Goal: Transaction & Acquisition: Book appointment/travel/reservation

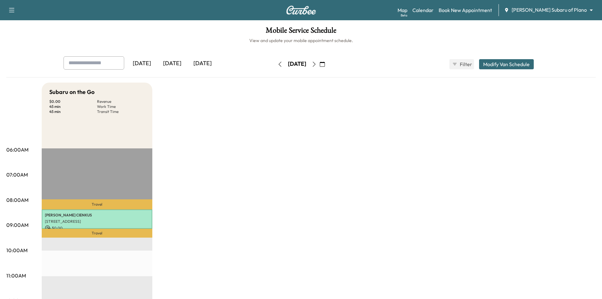
click at [317, 63] on icon "button" at bounding box center [314, 64] width 5 height 5
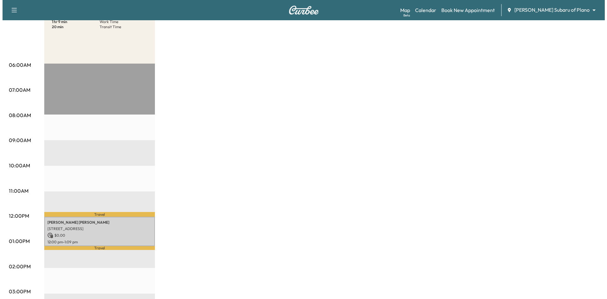
scroll to position [126, 0]
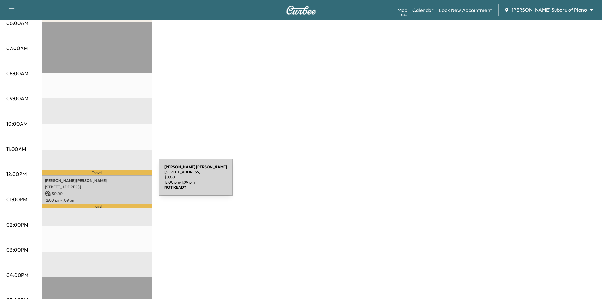
click at [111, 181] on p "DEBORAH DAUBER" at bounding box center [97, 180] width 104 height 5
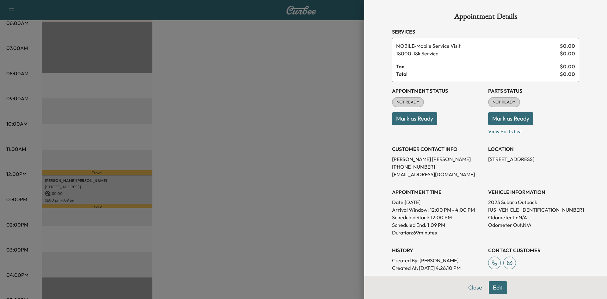
click at [522, 209] on p "4S4BTGND7P3208787" at bounding box center [533, 210] width 91 height 8
drag, startPoint x: 522, startPoint y: 209, endPoint x: 520, endPoint y: 205, distance: 4.9
click at [523, 209] on p "4S4BTGND7P3208787" at bounding box center [533, 210] width 91 height 8
copy p "4S4BTGND7P3208787"
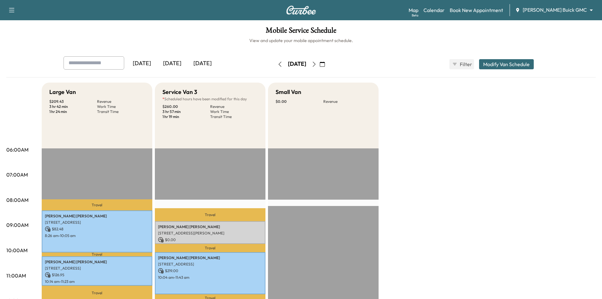
click at [201, 61] on div "[DATE]" at bounding box center [202, 63] width 30 height 15
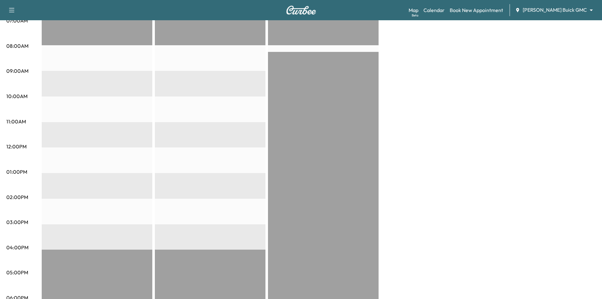
scroll to position [158, 0]
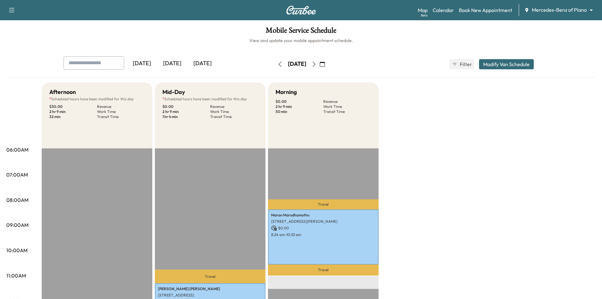
click at [212, 60] on div "[DATE]" at bounding box center [202, 63] width 30 height 15
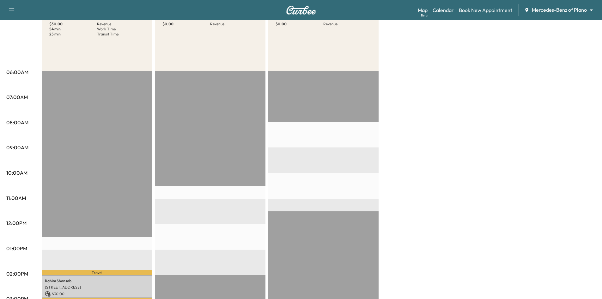
scroll to position [126, 0]
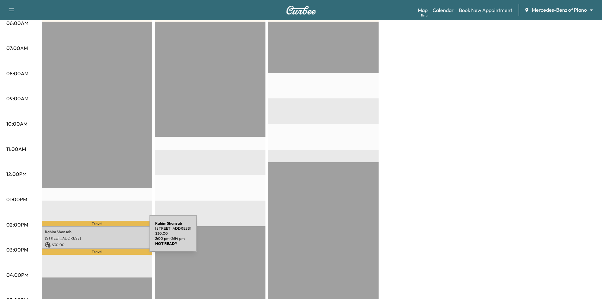
click at [102, 237] on p "[STREET_ADDRESS]" at bounding box center [97, 237] width 104 height 5
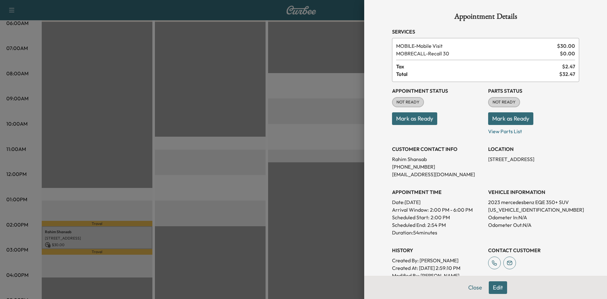
click at [136, 143] on div at bounding box center [303, 149] width 607 height 299
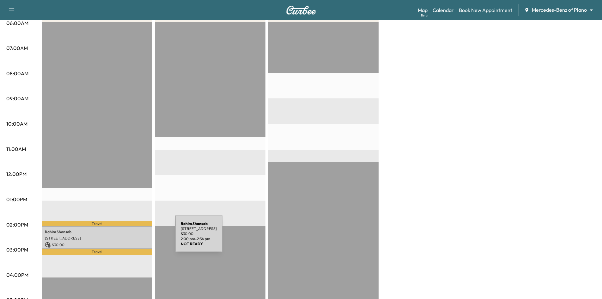
click at [125, 237] on p "413 Adventurous Shield Drive, Lewisville, TX 75056, US" at bounding box center [97, 237] width 104 height 5
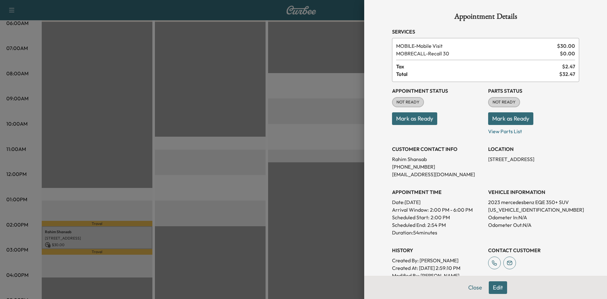
click at [498, 211] on p "4JGGM2BB6PA005121" at bounding box center [533, 210] width 91 height 8
click at [498, 210] on p "4JGGM2BB6PA005121" at bounding box center [533, 210] width 91 height 8
copy p "4JGGM2BB6PA005121"
click at [331, 84] on div at bounding box center [303, 149] width 607 height 299
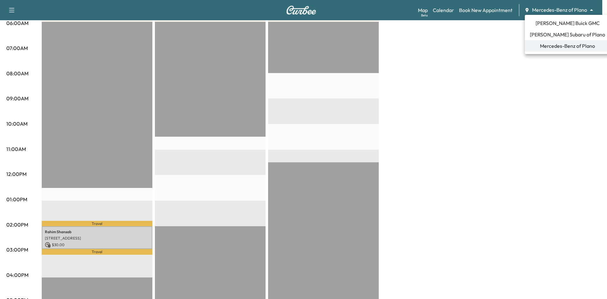
click at [575, 8] on body "Support Log Out Map Beta Calendar Book New Appointment Mercedes-Benz of Plano *…" at bounding box center [303, 23] width 607 height 299
click at [561, 23] on span "Ewing Buick GMC" at bounding box center [567, 23] width 64 height 8
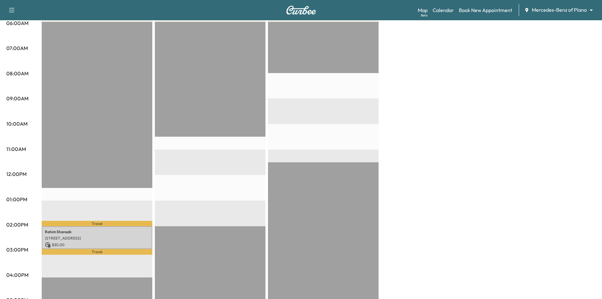
scroll to position [0, 0]
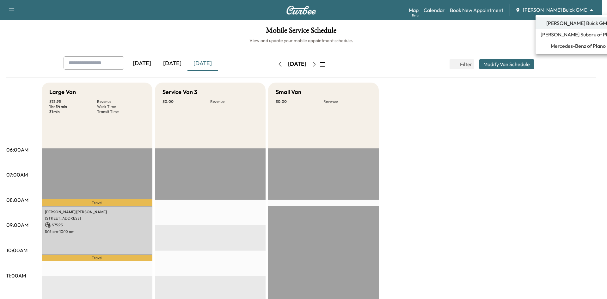
click at [568, 9] on body "Support Log Out Map Beta Calendar Book New Appointment Ewing Buick GMC ********…" at bounding box center [303, 149] width 607 height 299
click at [554, 26] on span "Ewing Buick GMC" at bounding box center [578, 23] width 64 height 8
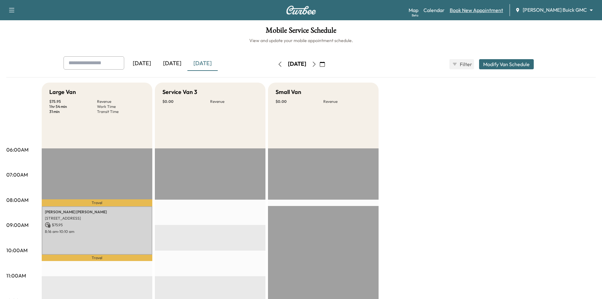
click at [503, 11] on link "Book New Appointment" at bounding box center [476, 10] width 53 height 8
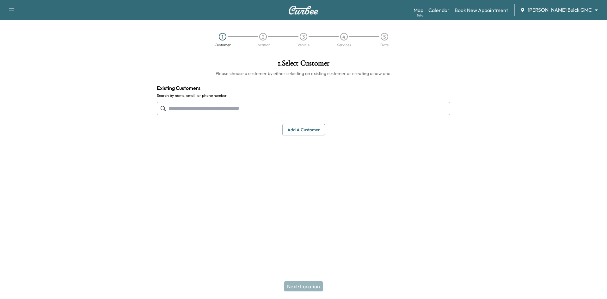
click at [367, 108] on input "text" at bounding box center [303, 108] width 293 height 13
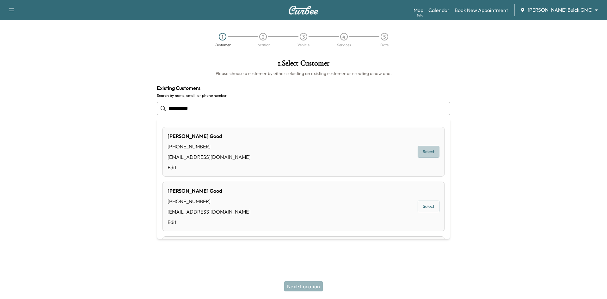
drag, startPoint x: 424, startPoint y: 150, endPoint x: 304, endPoint y: 204, distance: 132.0
click at [424, 151] on button "Select" at bounding box center [428, 152] width 22 height 12
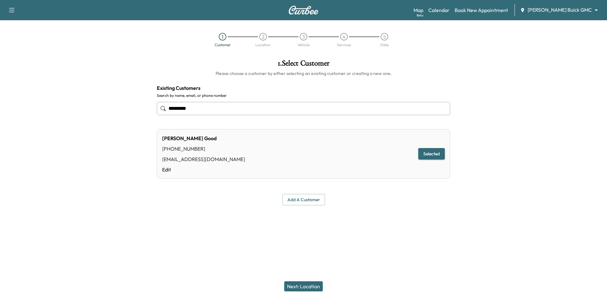
type input "*********"
click at [293, 283] on button "Next: Location" at bounding box center [303, 286] width 39 height 10
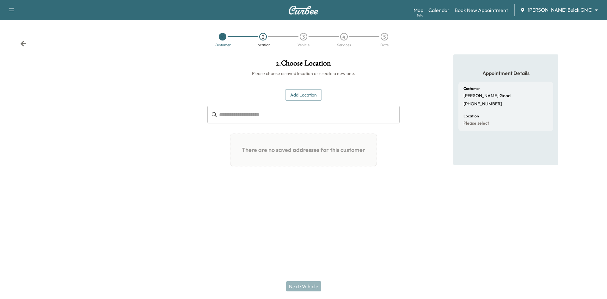
click at [295, 286] on div "Next: Vehicle" at bounding box center [303, 285] width 607 height 25
click at [300, 96] on button "Add Location" at bounding box center [303, 95] width 37 height 12
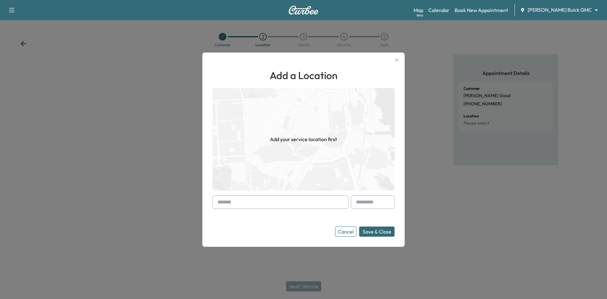
click at [256, 203] on input "text" at bounding box center [280, 201] width 136 height 13
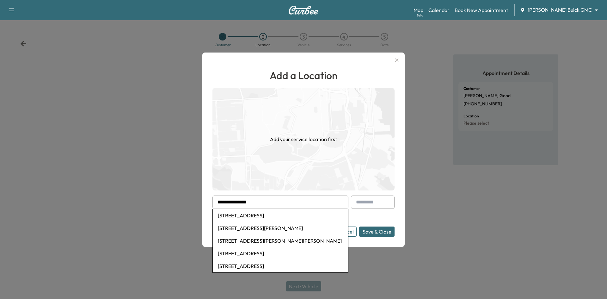
click at [294, 229] on li "6700 Knollwood Drive, McKinney, TX, USA" at bounding box center [280, 228] width 135 height 13
type input "**********"
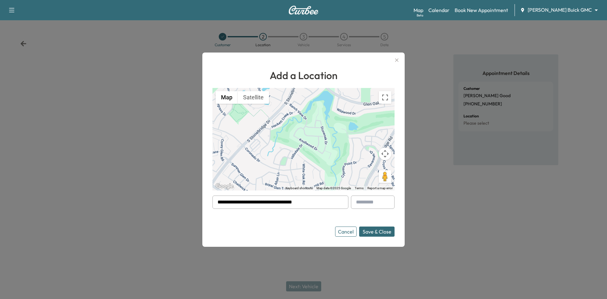
click at [384, 233] on button "Save & Close" at bounding box center [376, 231] width 35 height 10
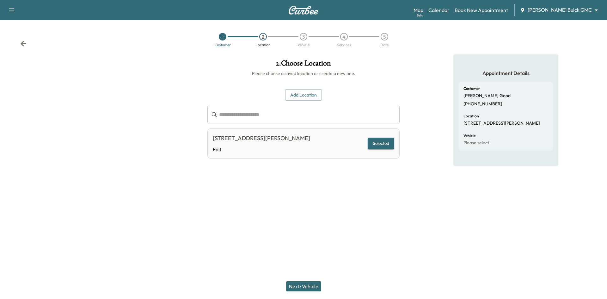
click at [314, 289] on button "Next: Vehicle" at bounding box center [303, 286] width 35 height 10
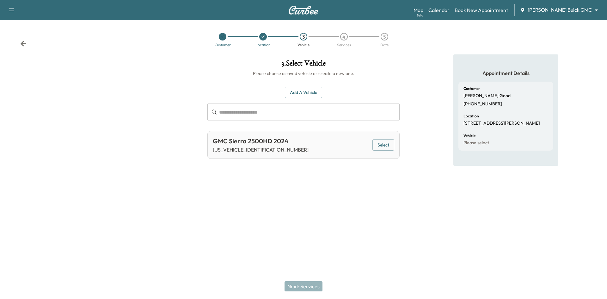
drag, startPoint x: 387, startPoint y: 146, endPoint x: 384, endPoint y: 148, distance: 3.7
click at [387, 147] on button "Select" at bounding box center [383, 145] width 22 height 12
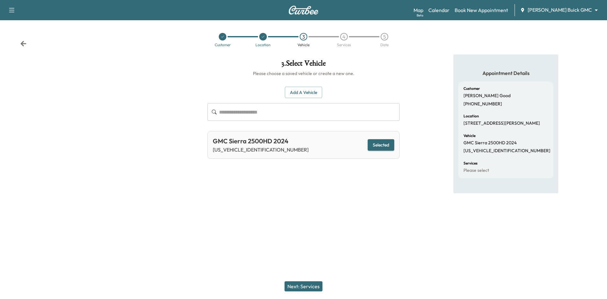
drag, startPoint x: 302, startPoint y: 287, endPoint x: 308, endPoint y: 285, distance: 6.0
click at [304, 286] on button "Next: Services" at bounding box center [303, 286] width 38 height 10
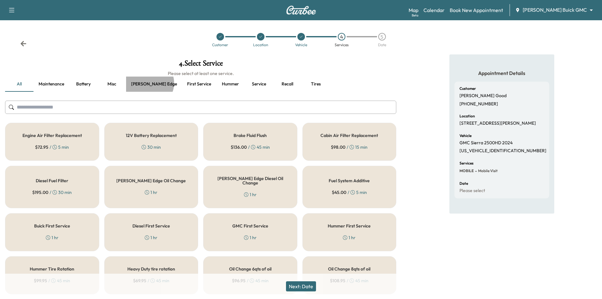
click at [149, 84] on button "Ewing edge" at bounding box center [154, 83] width 56 height 15
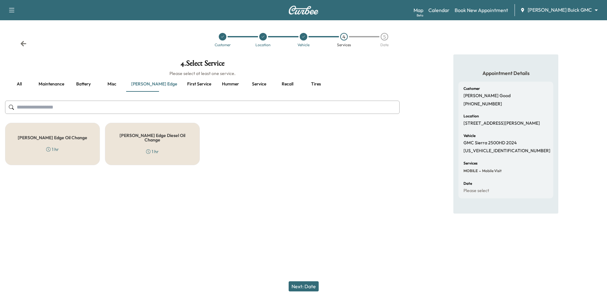
drag, startPoint x: 169, startPoint y: 138, endPoint x: 158, endPoint y: 116, distance: 24.5
click at [169, 138] on div "Ewing Edge Diesel Oil Change 1 hr" at bounding box center [152, 144] width 95 height 42
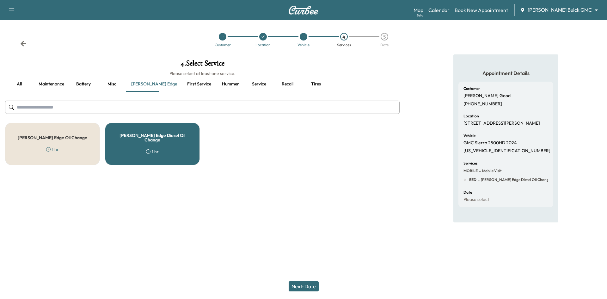
click at [112, 82] on button "Misc" at bounding box center [112, 83] width 28 height 15
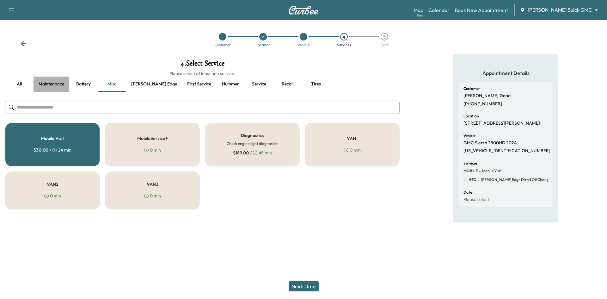
click at [52, 83] on button "Maintenance" at bounding box center [51, 83] width 36 height 15
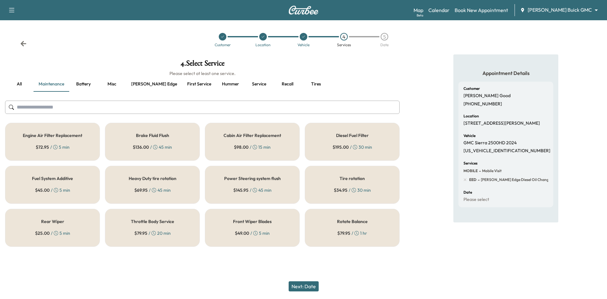
click at [152, 180] on h5 "Heavy Duty tire rotation" at bounding box center [153, 178] width 48 height 4
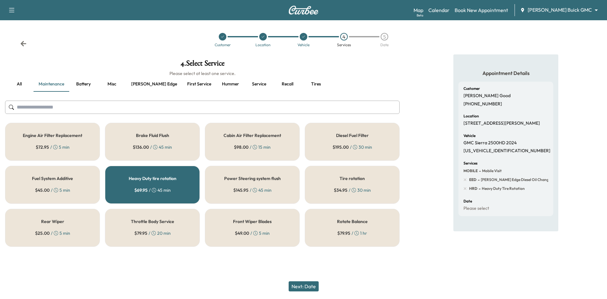
click at [308, 287] on button "Next: Date" at bounding box center [304, 286] width 30 height 10
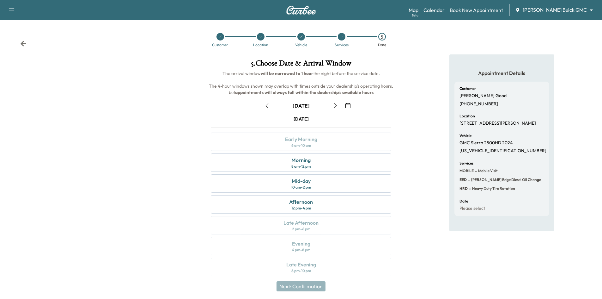
click at [350, 105] on icon "button" at bounding box center [347, 105] width 5 height 5
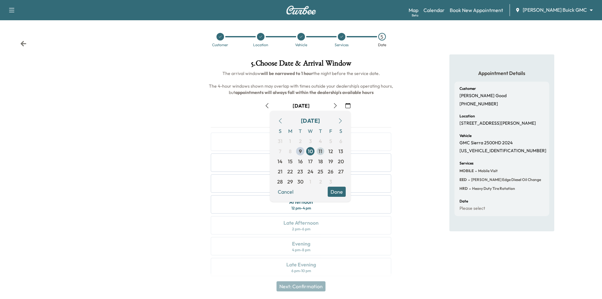
click at [320, 152] on span "11" at bounding box center [321, 151] width 4 height 8
click at [335, 195] on button "Done" at bounding box center [337, 191] width 18 height 10
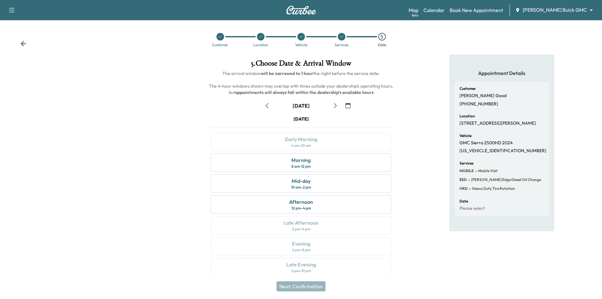
click at [268, 106] on icon "button" at bounding box center [267, 105] width 5 height 5
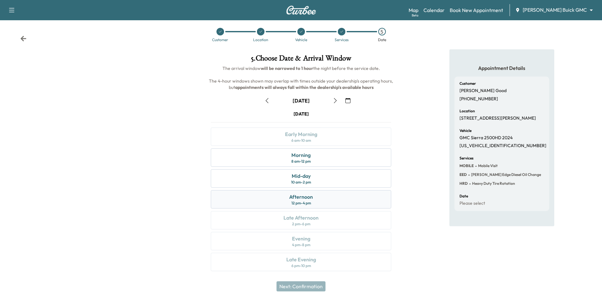
click at [327, 197] on div "Afternoon 12 pm - 4 pm" at bounding box center [301, 199] width 180 height 18
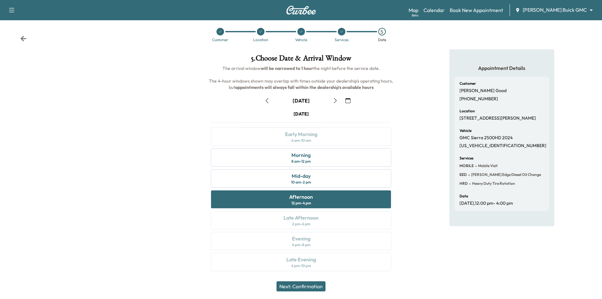
click at [307, 287] on button "Next: Confirmation" at bounding box center [301, 286] width 49 height 10
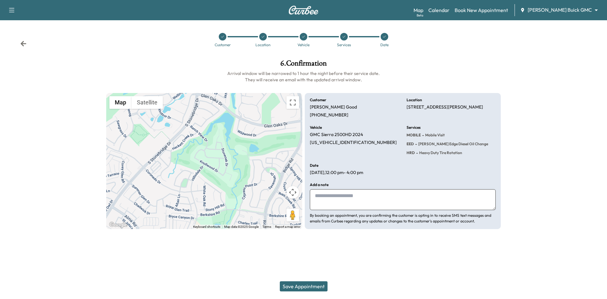
click at [309, 288] on button "Save Appointment" at bounding box center [304, 286] width 48 height 10
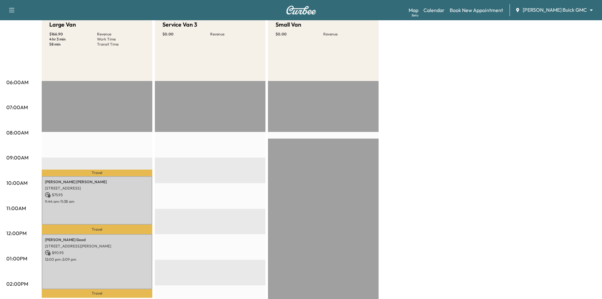
scroll to position [63, 0]
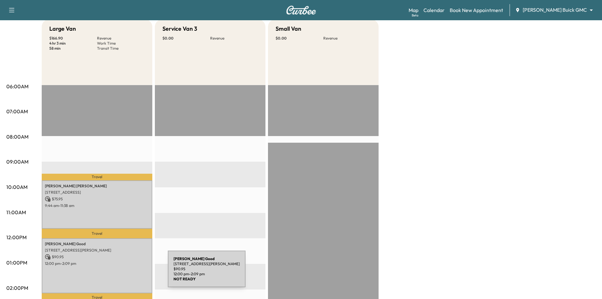
click at [120, 272] on div "Nick Good 6700 Knollwood Dr, McKinney, TX 75072, USA $ 90.95 12:00 pm - 2:09 pm" at bounding box center [97, 265] width 111 height 55
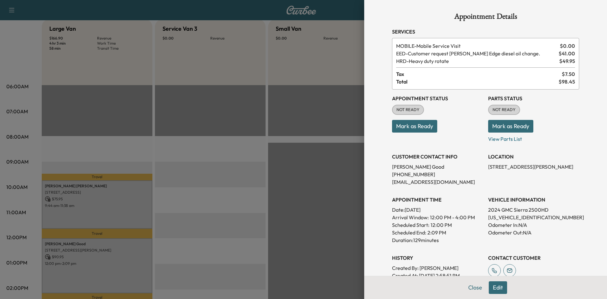
click at [493, 290] on button "Edit" at bounding box center [498, 287] width 18 height 13
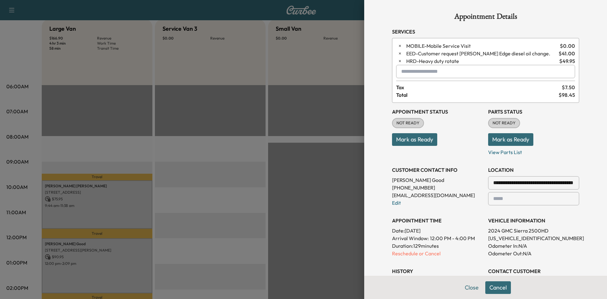
click at [409, 76] on input "text" at bounding box center [485, 71] width 179 height 13
click at [433, 88] on p "DFF - Diesel Fuel Filter" at bounding box center [459, 87] width 131 height 9
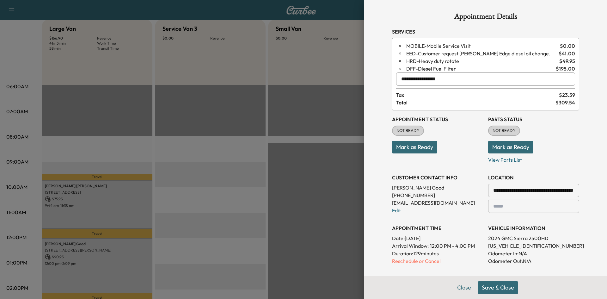
type input "**********"
click at [493, 287] on button "Save & Close" at bounding box center [498, 287] width 40 height 13
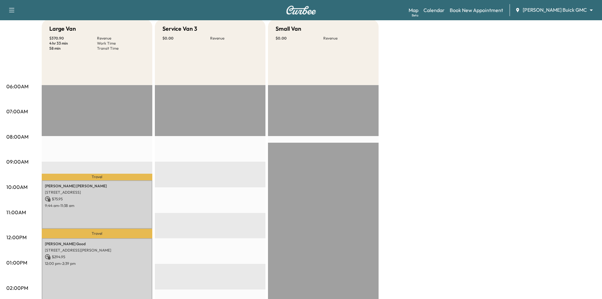
click at [572, 14] on div "Ewing Buick GMC ******** ​" at bounding box center [556, 10] width 82 height 8
click at [557, 5] on div "Map Beta Calendar Book New Appointment Ewing Buick GMC ******** ​" at bounding box center [503, 10] width 188 height 12
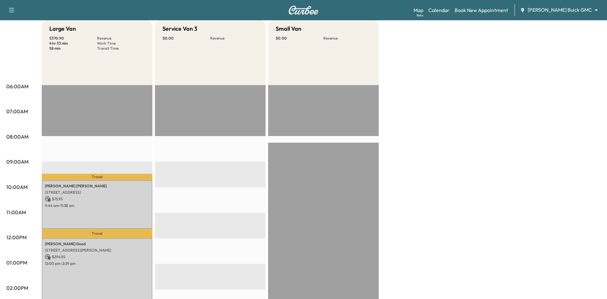
click at [578, 8] on body "Support Log Out Map Beta Calendar Book New Appointment Ewing Buick GMC ********…" at bounding box center [303, 86] width 607 height 299
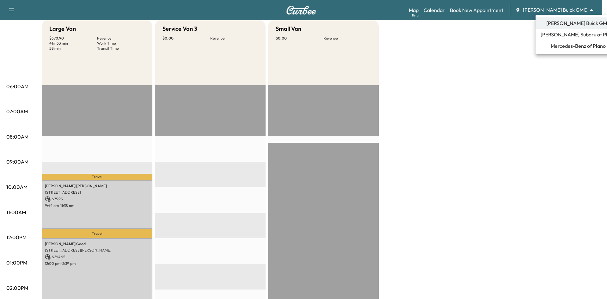
click at [562, 48] on span "Mercedes-Benz of Plano" at bounding box center [578, 46] width 55 height 8
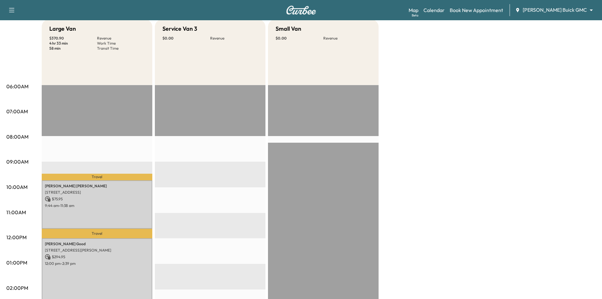
scroll to position [0, 0]
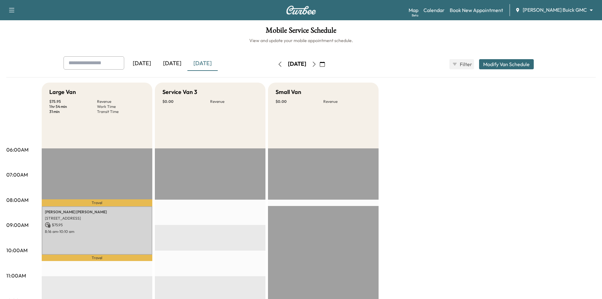
click at [317, 64] on icon "button" at bounding box center [314, 64] width 5 height 5
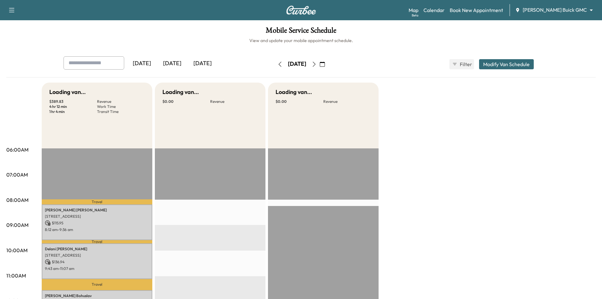
click at [328, 64] on button "button" at bounding box center [322, 64] width 11 height 10
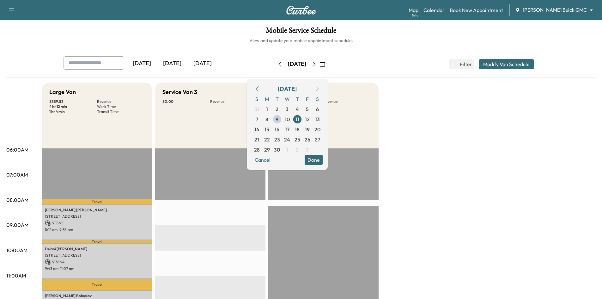
click at [317, 64] on icon "button" at bounding box center [314, 64] width 5 height 5
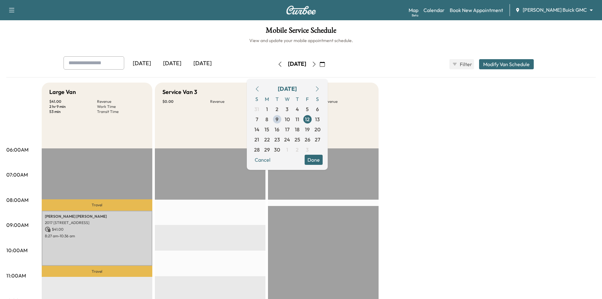
click at [376, 45] on div "Mobile Service Schedule View and update your mobile appointment schedule. Yeste…" at bounding box center [301, 291] width 602 height 543
click at [323, 159] on button "Done" at bounding box center [314, 160] width 18 height 10
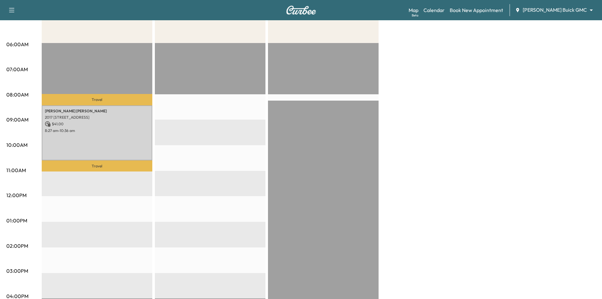
scroll to position [158, 0]
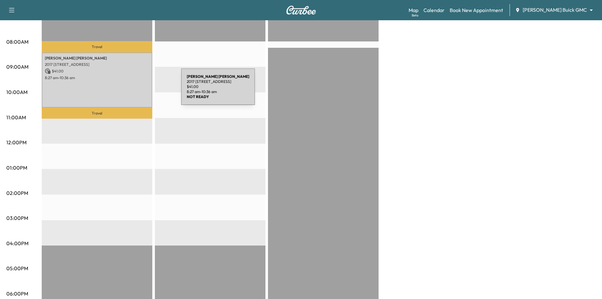
click at [134, 90] on div "Eric Winkler 2017 Almassera Drive, Little Elm, TX 75068, US $ 41.00 8:27 am - 1…" at bounding box center [97, 79] width 111 height 55
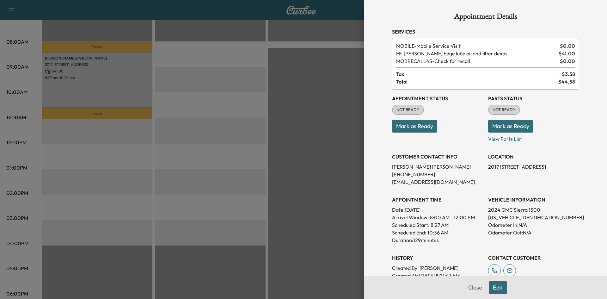
click at [220, 95] on div at bounding box center [303, 149] width 607 height 299
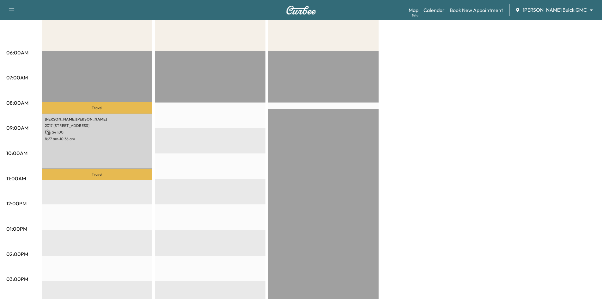
scroll to position [32, 0]
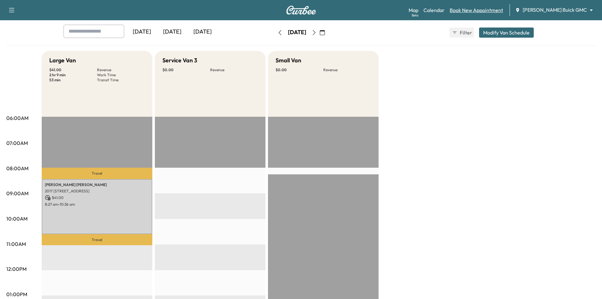
click at [496, 11] on link "Book New Appointment" at bounding box center [476, 10] width 53 height 8
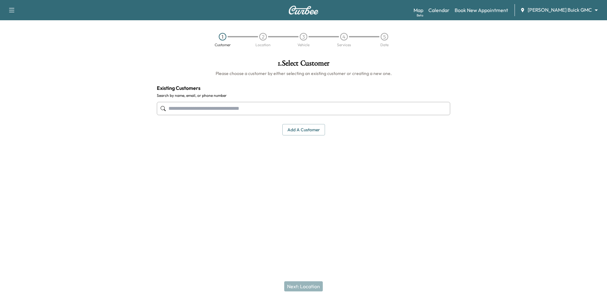
click at [288, 109] on input "text" at bounding box center [303, 108] width 293 height 13
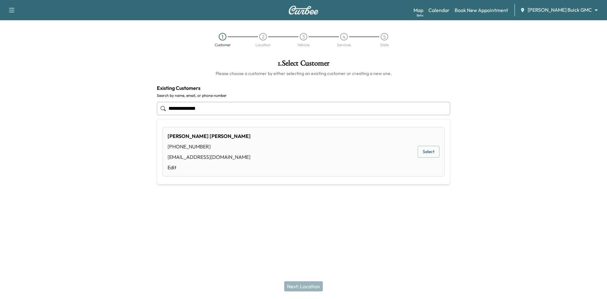
click at [427, 152] on button "Select" at bounding box center [428, 152] width 22 height 12
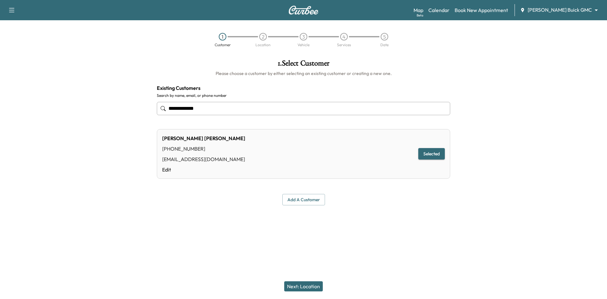
type input "**********"
click at [315, 285] on button "Next: Location" at bounding box center [303, 286] width 39 height 10
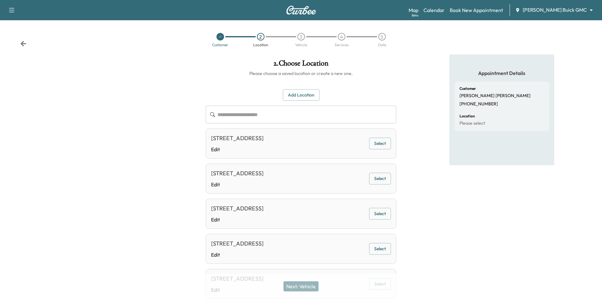
click at [379, 145] on button "Select" at bounding box center [380, 143] width 22 height 12
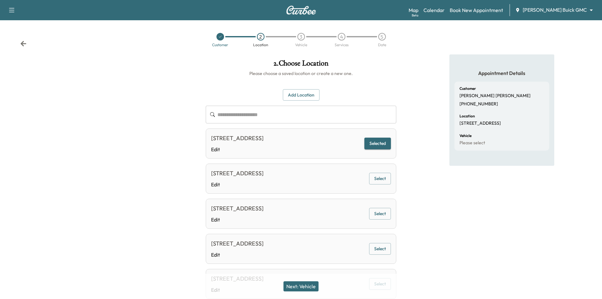
drag, startPoint x: 310, startPoint y: 289, endPoint x: 317, endPoint y: 285, distance: 7.6
click at [310, 288] on button "Next: Vehicle" at bounding box center [300, 286] width 35 height 10
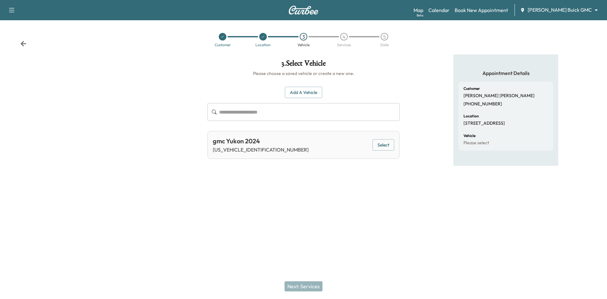
click at [385, 142] on button "Select" at bounding box center [383, 145] width 22 height 12
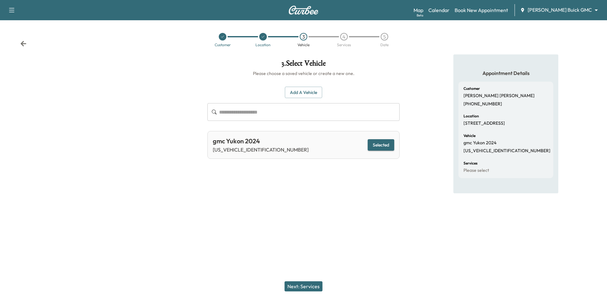
click at [320, 284] on button "Next: Services" at bounding box center [303, 286] width 38 height 10
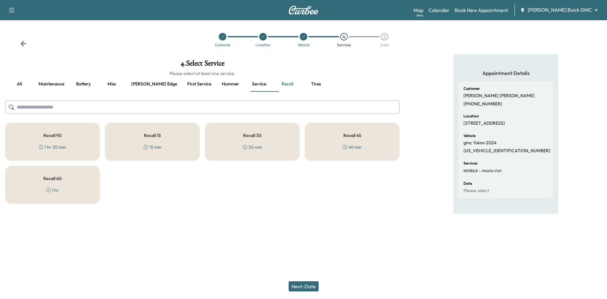
click at [36, 145] on div "Recall 90 1 hr 30 min" at bounding box center [52, 142] width 95 height 38
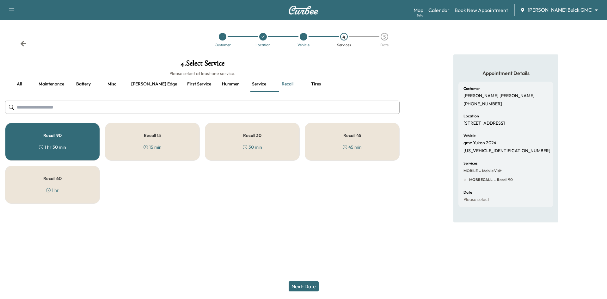
click at [303, 288] on button "Next: Date" at bounding box center [304, 286] width 30 height 10
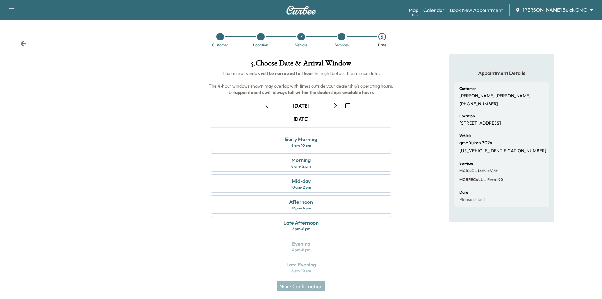
click at [348, 106] on icon "button" at bounding box center [347, 105] width 5 height 5
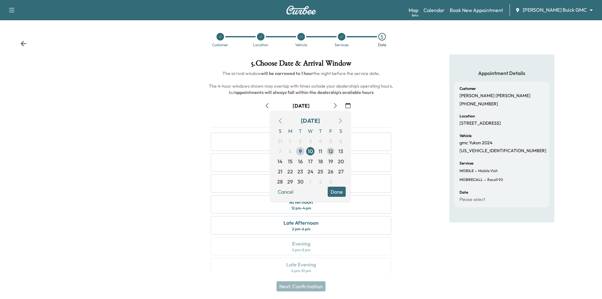
click at [332, 153] on span "12" at bounding box center [330, 151] width 5 height 8
click at [343, 195] on button "Done" at bounding box center [337, 191] width 18 height 10
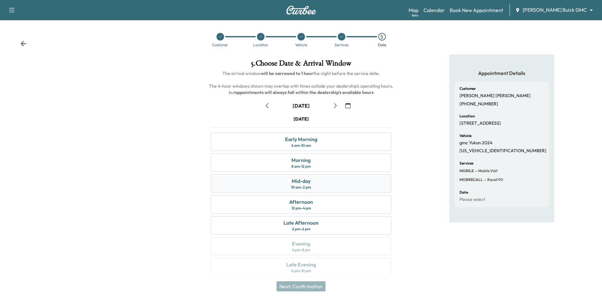
click at [368, 176] on div "Mid-day 10 am - 2 pm" at bounding box center [301, 183] width 180 height 18
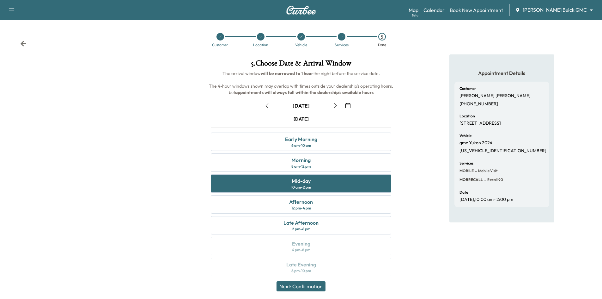
click at [324, 288] on button "Next: Confirmation" at bounding box center [301, 286] width 49 height 10
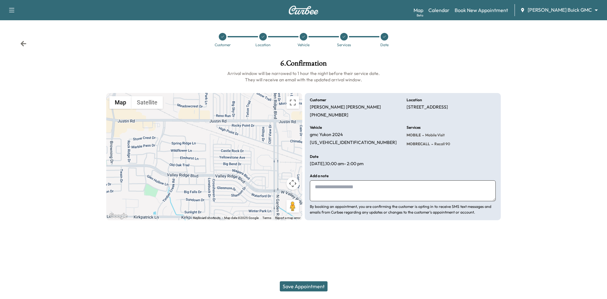
click at [368, 196] on textarea at bounding box center [403, 190] width 186 height 21
type textarea "**********"
click at [312, 285] on button "Save Appointment" at bounding box center [304, 286] width 48 height 10
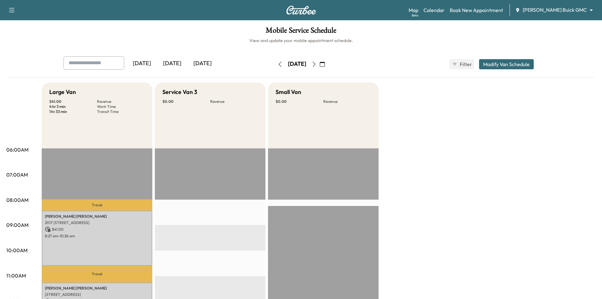
click at [277, 66] on icon "button" at bounding box center [279, 64] width 5 height 5
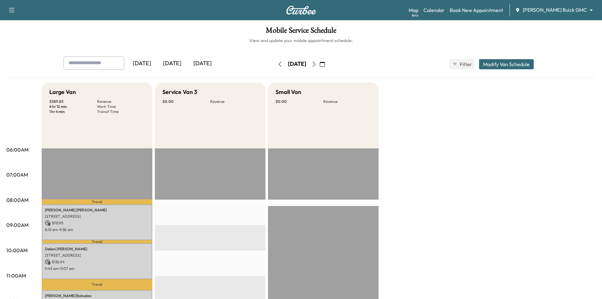
click at [278, 65] on icon "button" at bounding box center [279, 64] width 3 height 5
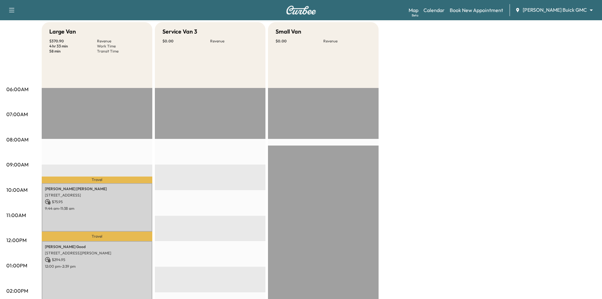
scroll to position [95, 0]
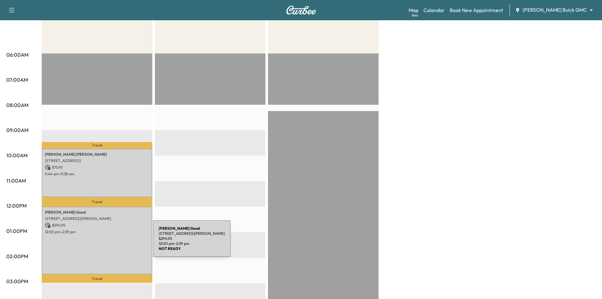
click at [106, 242] on div "Nick Good 6700 Knollwood Dr, McKinney, TX 75072, USA $ 294.95 12:00 pm - 2:39 pm" at bounding box center [97, 240] width 111 height 68
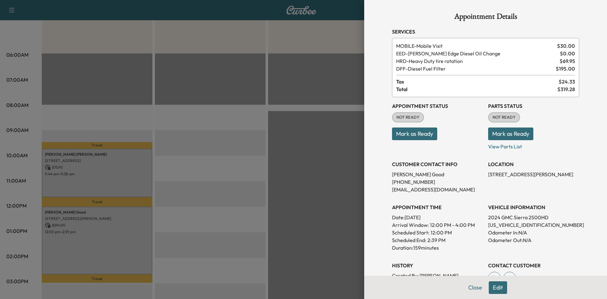
click at [267, 170] on div at bounding box center [303, 149] width 607 height 299
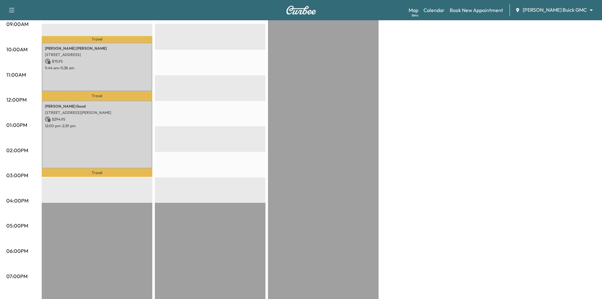
scroll to position [190, 0]
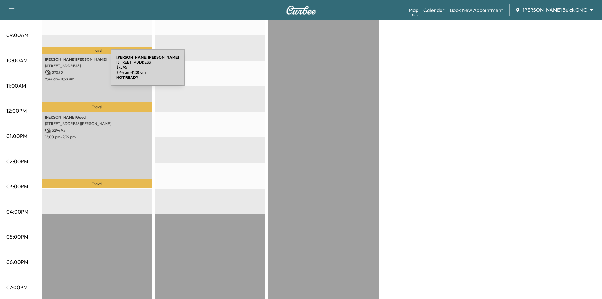
click at [64, 71] on p "$ 75.95" at bounding box center [97, 73] width 104 height 6
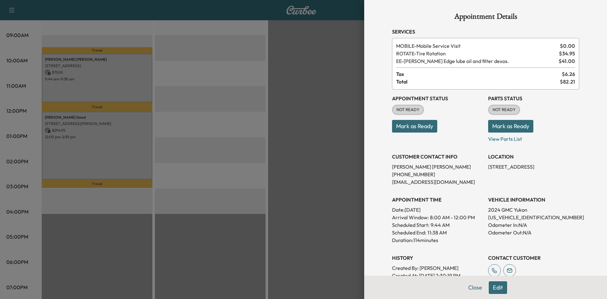
click at [92, 153] on div at bounding box center [303, 149] width 607 height 299
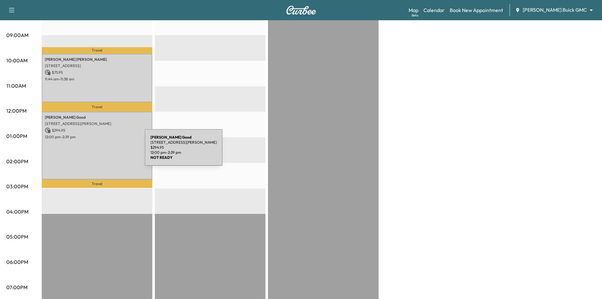
click at [97, 151] on div "Nick Good 6700 Knollwood Dr, McKinney, TX 75072, USA $ 294.95 12:00 pm - 2:39 pm" at bounding box center [97, 146] width 111 height 68
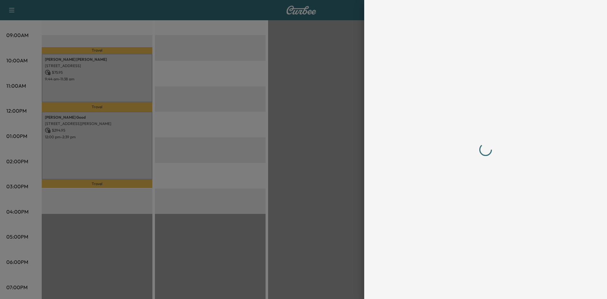
click at [299, 234] on div at bounding box center [303, 149] width 607 height 299
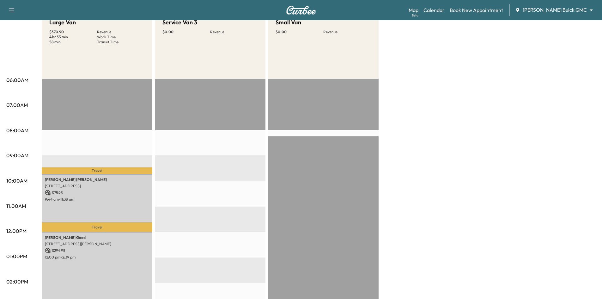
scroll to position [0, 0]
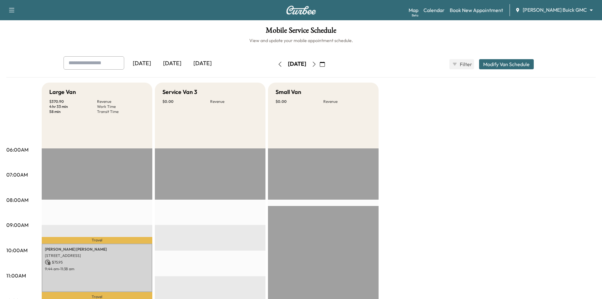
click at [317, 63] on icon "button" at bounding box center [314, 64] width 5 height 5
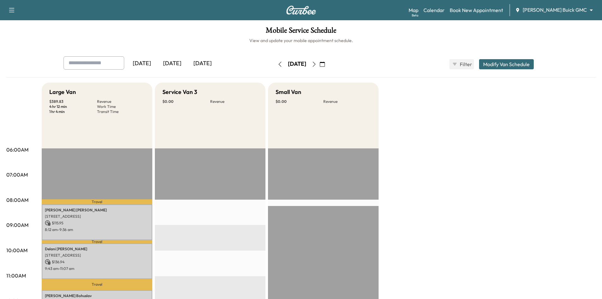
click at [320, 66] on button "button" at bounding box center [314, 64] width 11 height 10
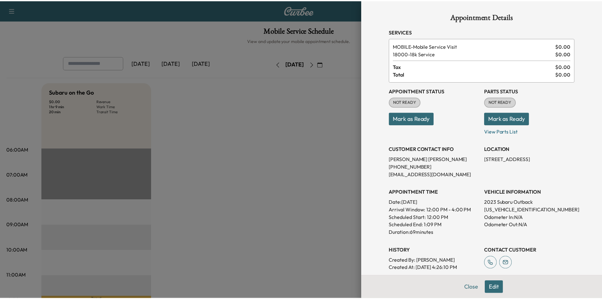
scroll to position [126, 0]
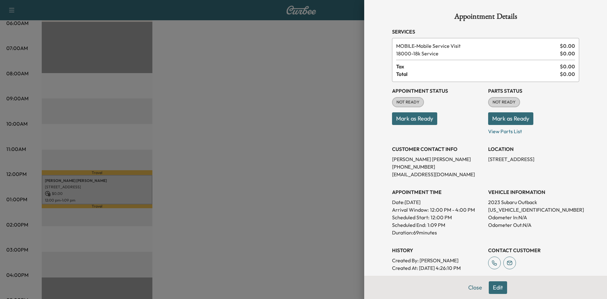
click at [171, 63] on div at bounding box center [303, 149] width 607 height 299
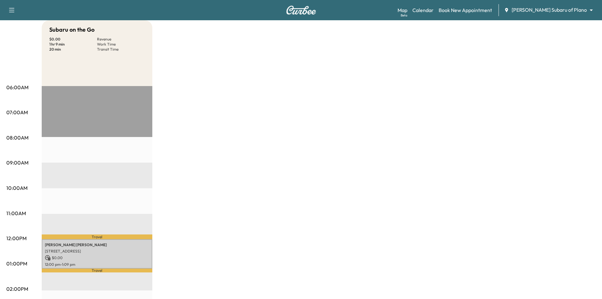
scroll to position [0, 0]
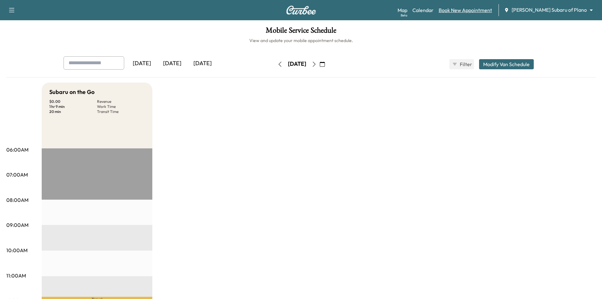
click at [474, 10] on link "Book New Appointment" at bounding box center [465, 10] width 53 height 8
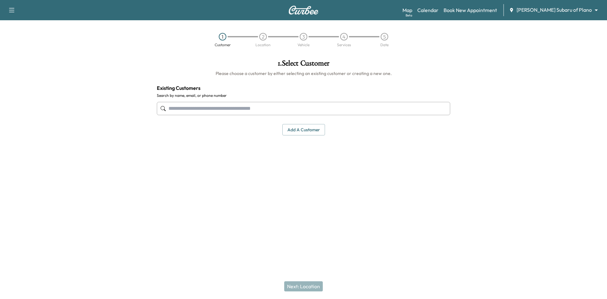
drag, startPoint x: 267, startPoint y: 104, endPoint x: 278, endPoint y: 95, distance: 14.1
click at [267, 102] on input "text" at bounding box center [303, 108] width 293 height 13
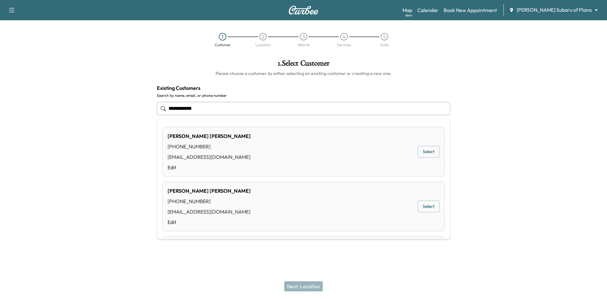
click at [417, 155] on button "Select" at bounding box center [428, 152] width 22 height 12
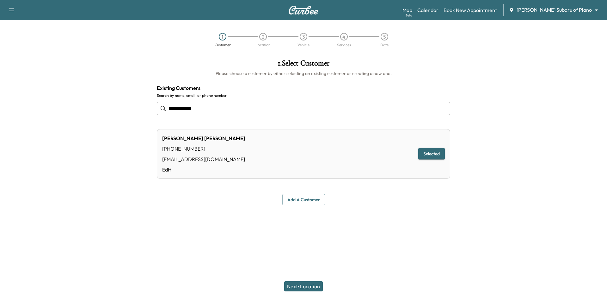
type input "**********"
click at [309, 285] on button "Next: Location" at bounding box center [303, 286] width 39 height 10
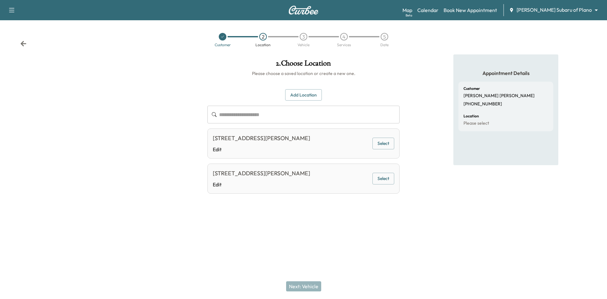
click at [304, 96] on button "Add Location" at bounding box center [303, 95] width 37 height 12
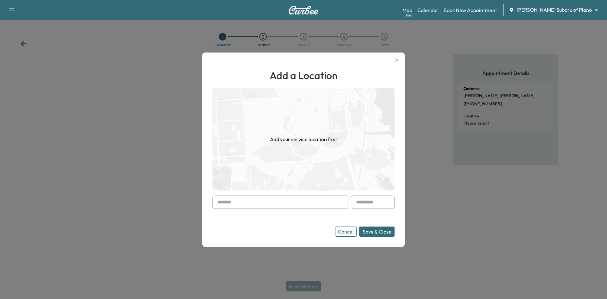
click at [288, 204] on input "text" at bounding box center [280, 201] width 136 height 13
paste input "**********"
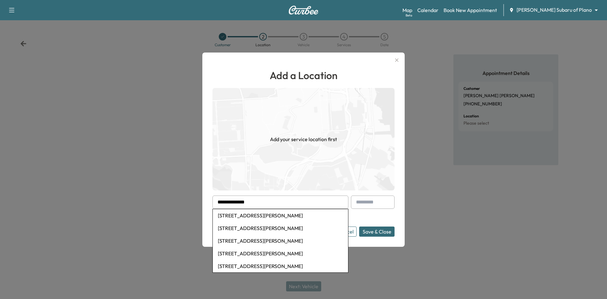
click at [359, 226] on button "Save & Close" at bounding box center [376, 231] width 35 height 10
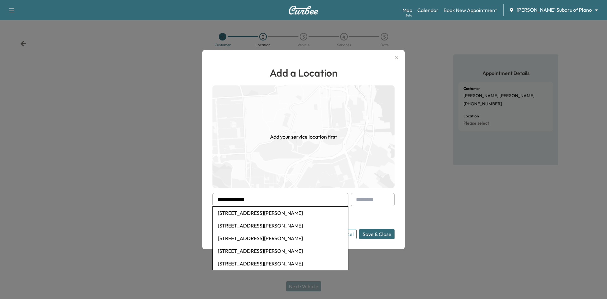
click at [281, 212] on li "[STREET_ADDRESS][PERSON_NAME]" at bounding box center [280, 212] width 135 height 13
type input "**********"
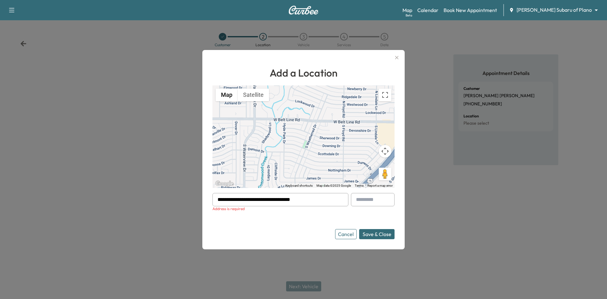
click at [346, 232] on button "Cancel" at bounding box center [345, 234] width 21 height 10
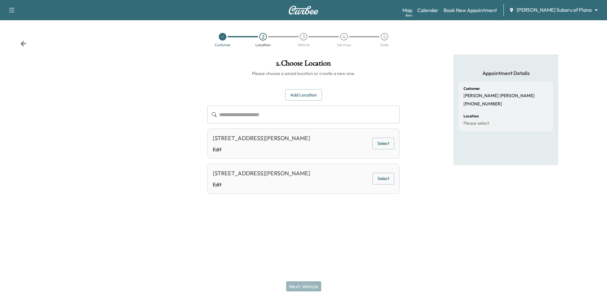
click at [222, 36] on icon at bounding box center [223, 37] width 4 height 4
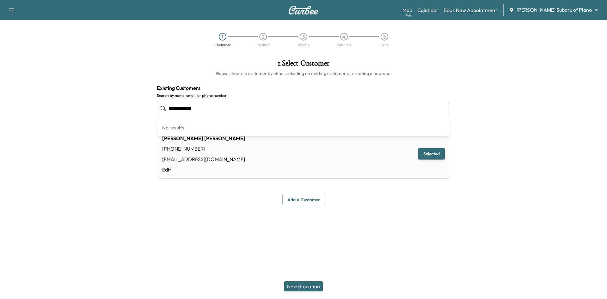
drag, startPoint x: 216, startPoint y: 109, endPoint x: 110, endPoint y: 97, distance: 106.6
click at [94, 96] on div "**********" at bounding box center [303, 132] width 607 height 156
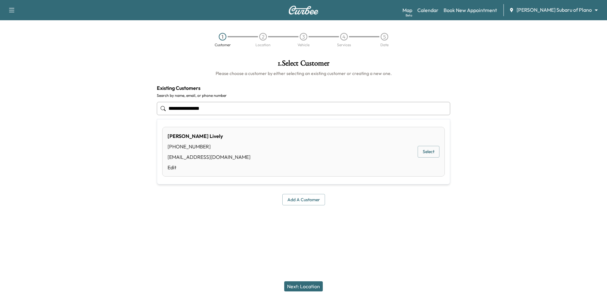
click at [422, 151] on button "Select" at bounding box center [428, 152] width 22 height 12
type input "**********"
click at [306, 283] on button "Next: Location" at bounding box center [303, 286] width 39 height 10
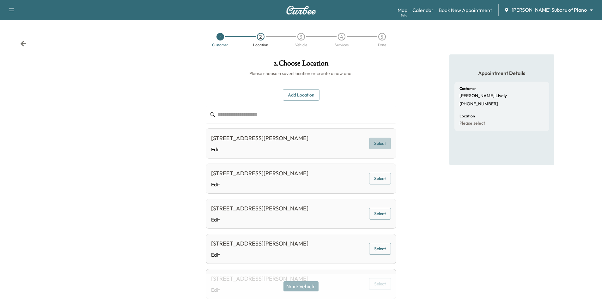
click at [380, 143] on button "Select" at bounding box center [380, 143] width 22 height 12
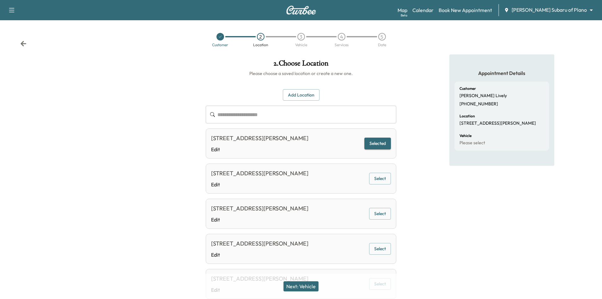
click at [307, 288] on button "Next: Vehicle" at bounding box center [300, 286] width 35 height 10
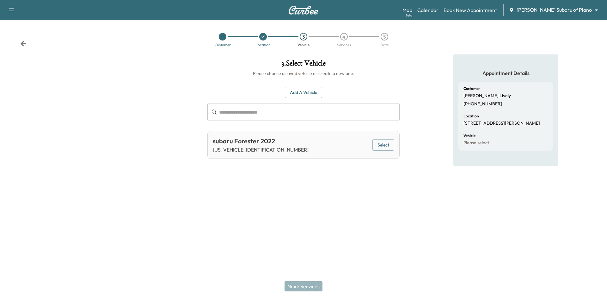
click at [288, 91] on button "Add a Vehicle" at bounding box center [303, 93] width 37 height 12
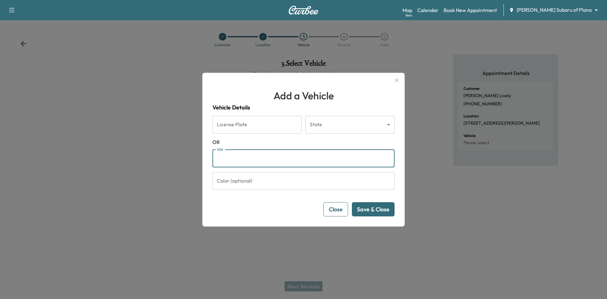
click at [257, 154] on input "VIN" at bounding box center [303, 158] width 182 height 18
paste input "**********"
type input "**********"
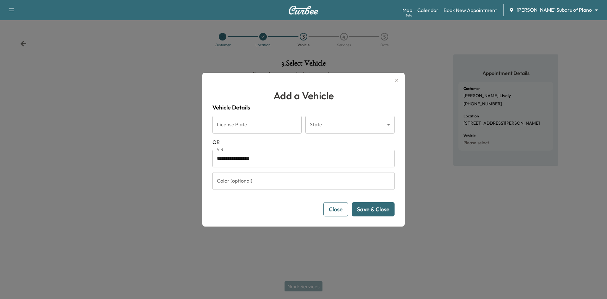
click at [369, 211] on button "Save & Close" at bounding box center [373, 209] width 43 height 14
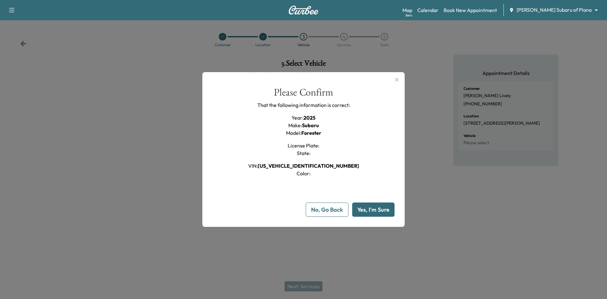
click at [369, 211] on button "Yes, I'm Sure" at bounding box center [373, 209] width 42 height 14
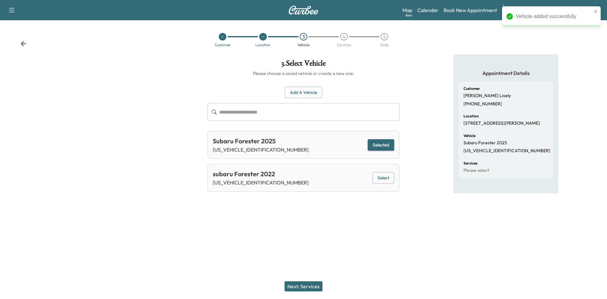
click at [307, 285] on button "Next: Services" at bounding box center [303, 286] width 38 height 10
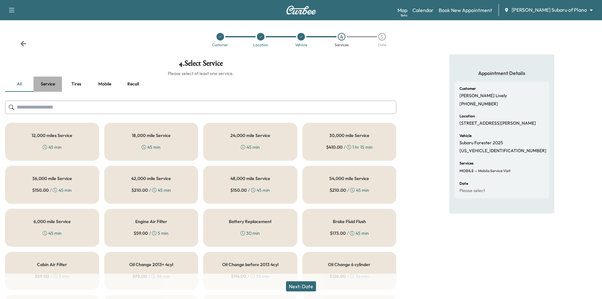
click at [51, 84] on button "Service" at bounding box center [47, 83] width 28 height 15
click at [92, 108] on input "text" at bounding box center [200, 106] width 391 height 13
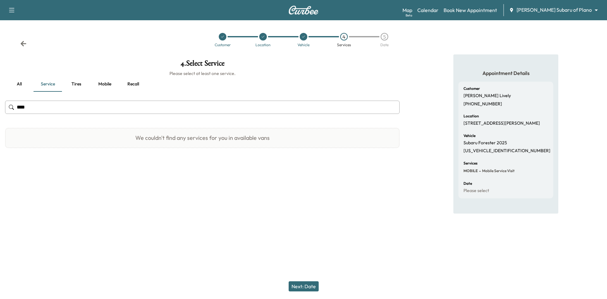
type input "****"
click at [108, 82] on button "Mobile" at bounding box center [104, 83] width 28 height 15
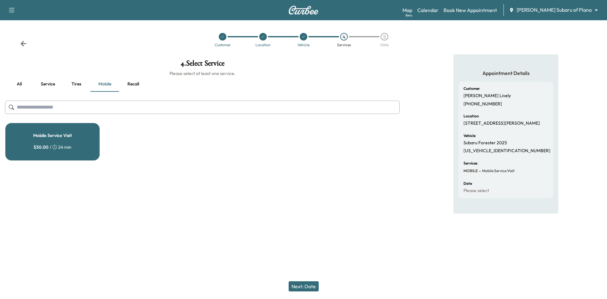
click at [52, 84] on button "Service" at bounding box center [47, 83] width 28 height 15
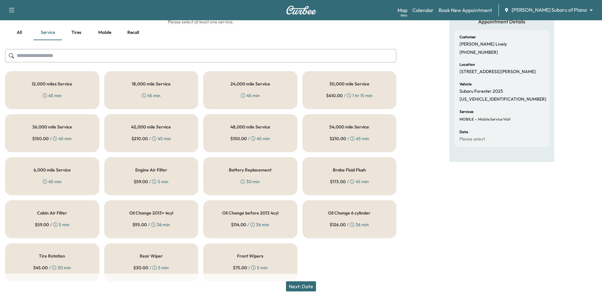
scroll to position [59, 0]
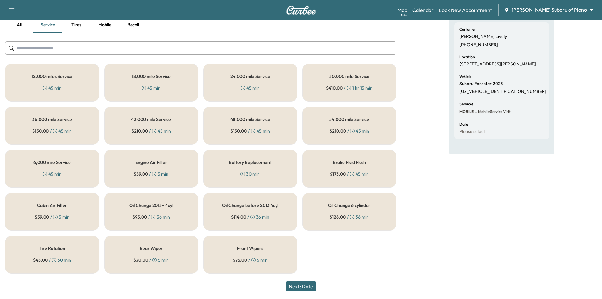
click at [81, 173] on div "6,000 mile Service 45 min" at bounding box center [52, 168] width 94 height 38
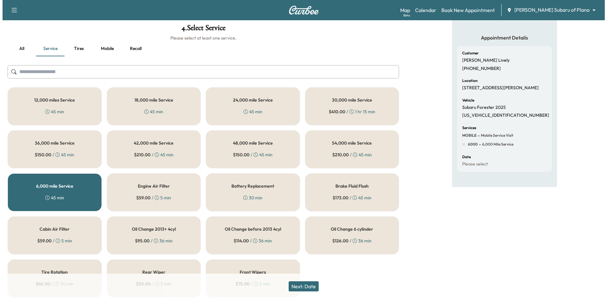
scroll to position [0, 0]
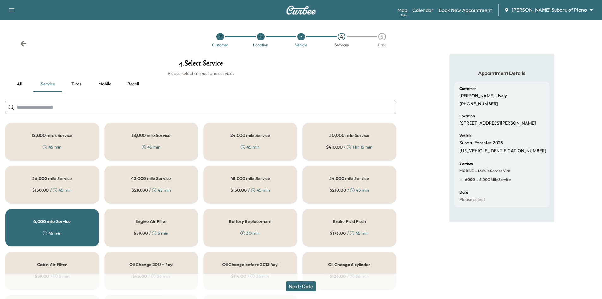
click at [219, 39] on div at bounding box center [220, 37] width 8 height 8
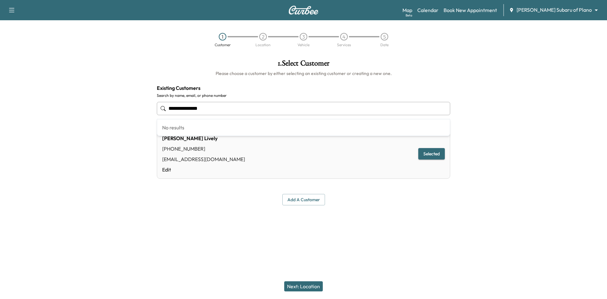
drag, startPoint x: 278, startPoint y: 111, endPoint x: 80, endPoint y: 100, distance: 198.1
click at [64, 117] on div "**********" at bounding box center [303, 132] width 607 height 156
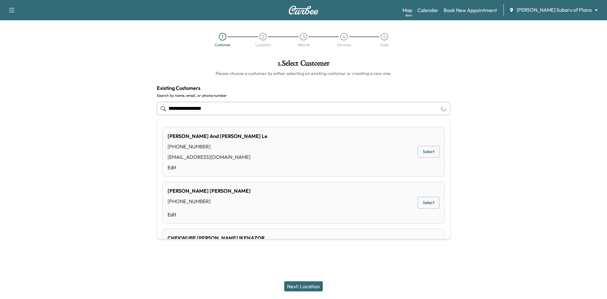
type input "**********"
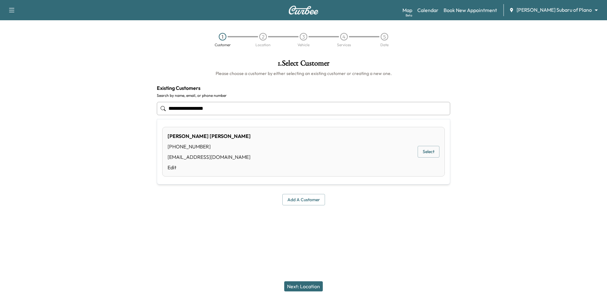
drag, startPoint x: 165, startPoint y: 108, endPoint x: 86, endPoint y: 110, distance: 79.4
click at [86, 109] on div "**********" at bounding box center [303, 132] width 607 height 156
click at [248, 111] on input "**********" at bounding box center [303, 108] width 293 height 13
click at [233, 110] on input "**********" at bounding box center [303, 108] width 293 height 13
type input "**********"
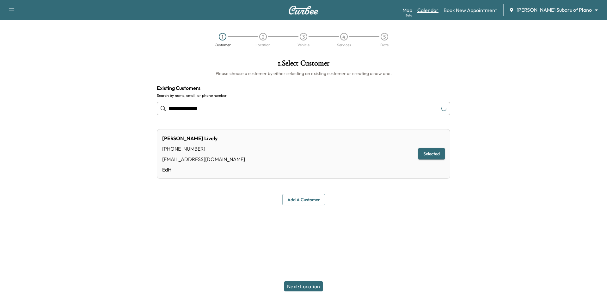
click at [438, 9] on link "Calendar" at bounding box center [427, 10] width 21 height 8
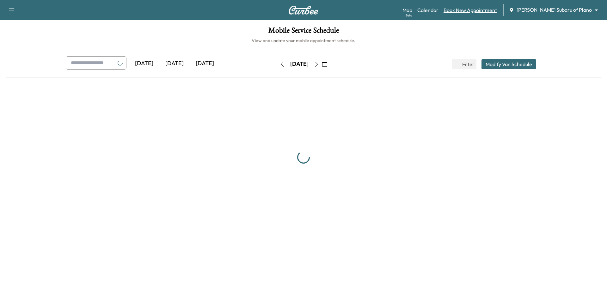
click at [480, 7] on link "Book New Appointment" at bounding box center [469, 10] width 53 height 8
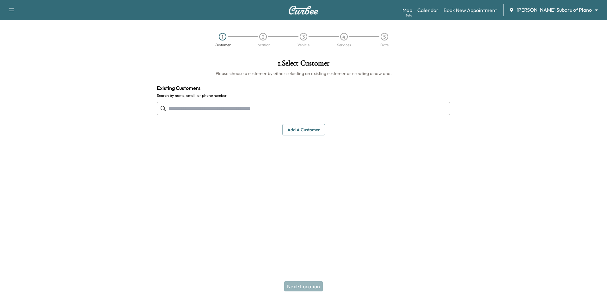
click at [352, 107] on input "text" at bounding box center [303, 108] width 293 height 13
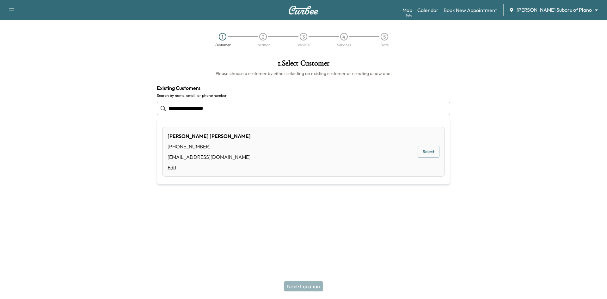
click at [170, 168] on link "Edit" at bounding box center [208, 167] width 83 height 8
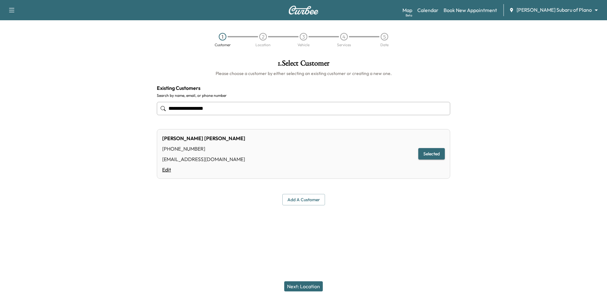
type input "**********"
click at [170, 169] on link "Edit" at bounding box center [203, 170] width 83 height 8
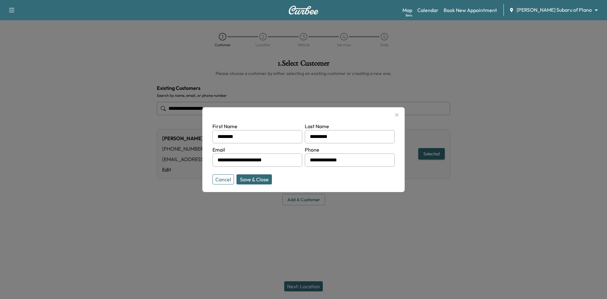
drag, startPoint x: 355, startPoint y: 162, endPoint x: 273, endPoint y: 163, distance: 81.5
click at [269, 163] on form "**********" at bounding box center [303, 151] width 182 height 59
type input "**********"
drag, startPoint x: 249, startPoint y: 186, endPoint x: 249, endPoint y: 182, distance: 3.2
click at [249, 185] on div "**********" at bounding box center [303, 149] width 202 height 85
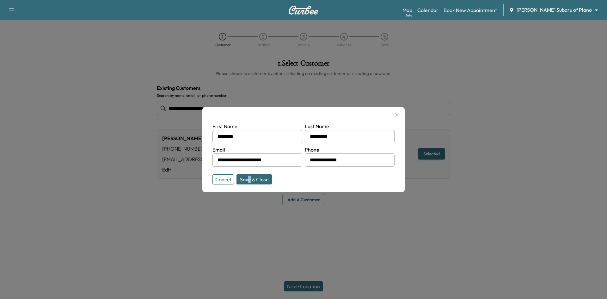
click at [265, 181] on button "Save & Close" at bounding box center [253, 179] width 35 height 10
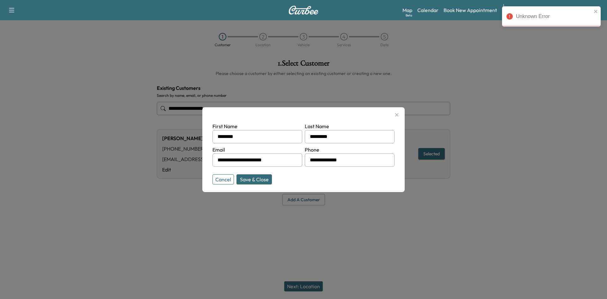
click at [414, 216] on div at bounding box center [303, 149] width 607 height 299
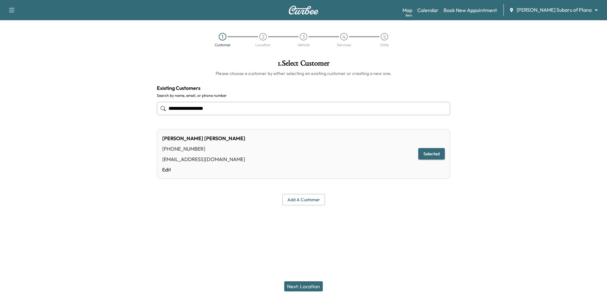
click at [312, 285] on button "Next: Location" at bounding box center [303, 286] width 39 height 10
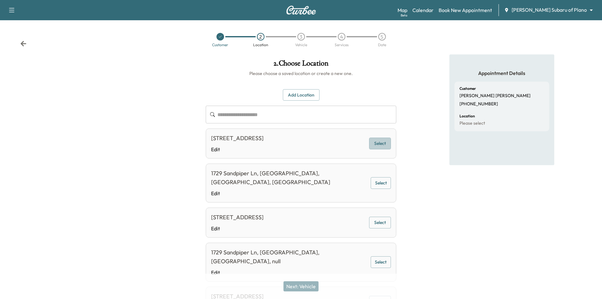
click at [387, 145] on button "Select" at bounding box center [380, 143] width 22 height 12
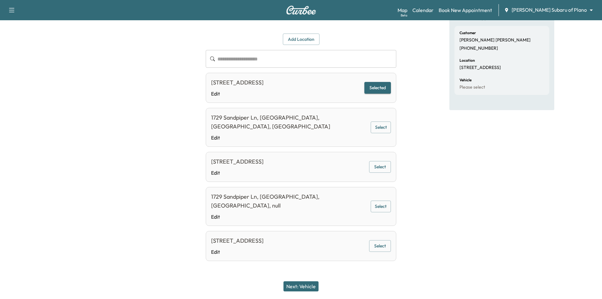
scroll to position [24, 0]
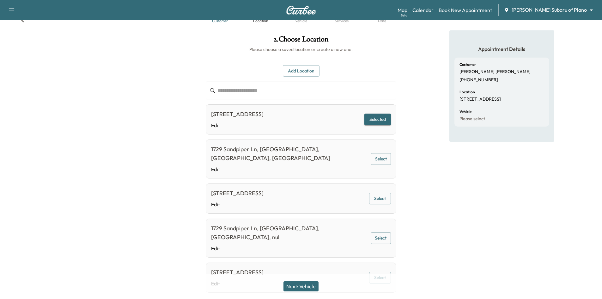
click at [307, 284] on button "Next: Vehicle" at bounding box center [300, 286] width 35 height 10
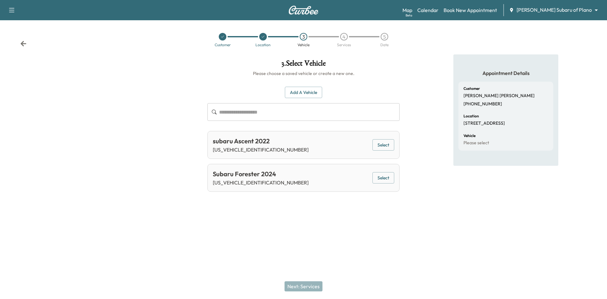
click at [384, 179] on button "Select" at bounding box center [383, 178] width 22 height 12
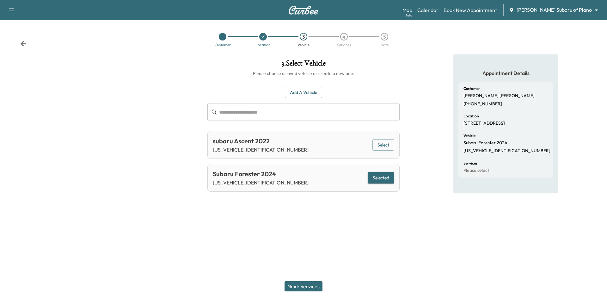
click at [309, 288] on button "Next: Services" at bounding box center [303, 286] width 38 height 10
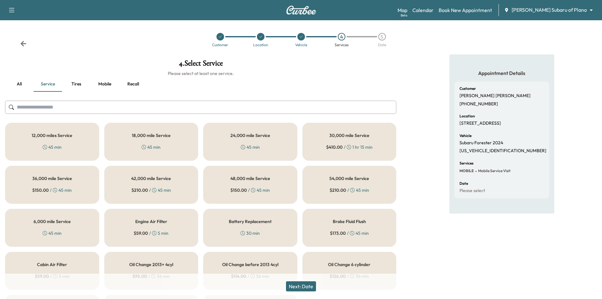
click at [65, 228] on div "6,000 mile Service 45 min" at bounding box center [52, 228] width 94 height 38
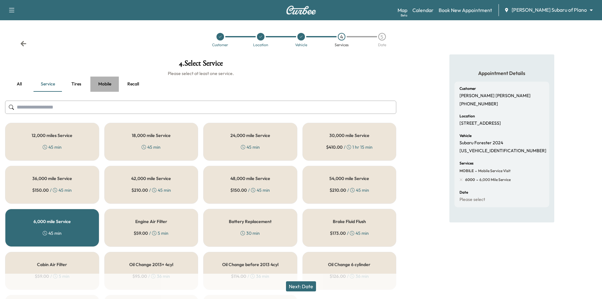
click at [110, 83] on button "Mobile" at bounding box center [104, 83] width 28 height 15
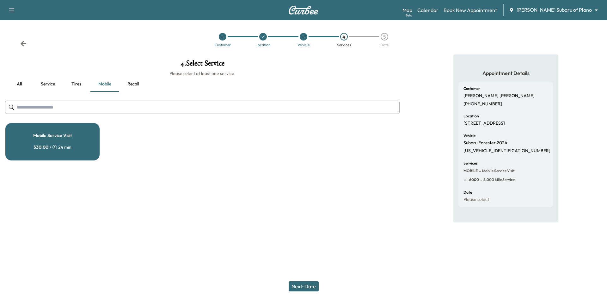
click at [48, 86] on button "Service" at bounding box center [47, 83] width 28 height 15
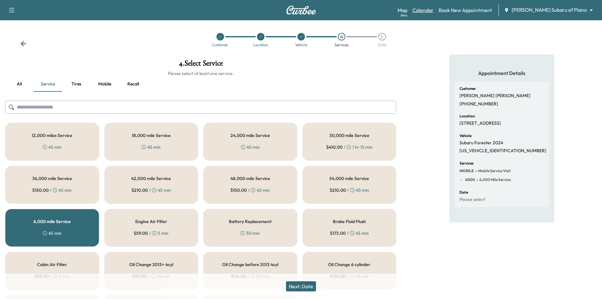
click at [434, 10] on link "Calendar" at bounding box center [422, 10] width 21 height 8
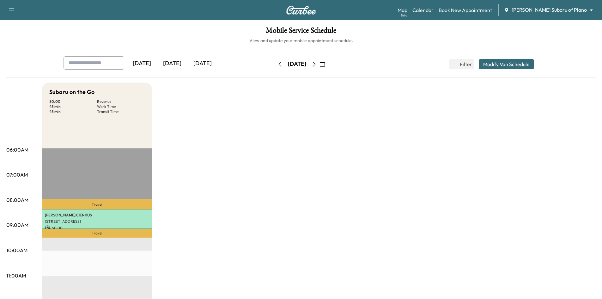
click at [209, 67] on div "[DATE]" at bounding box center [202, 63] width 30 height 15
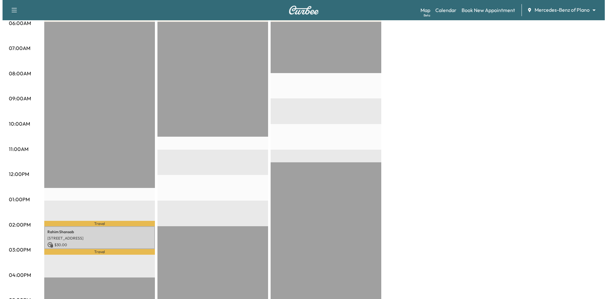
scroll to position [158, 0]
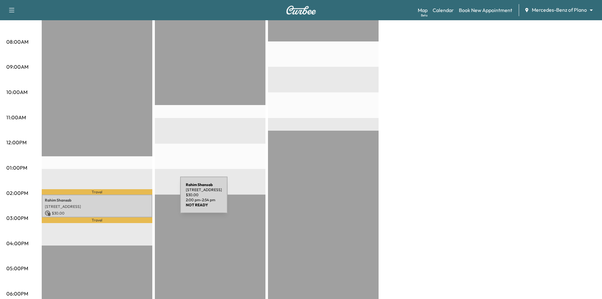
click at [133, 198] on p "Rahim Shansab" at bounding box center [97, 200] width 104 height 5
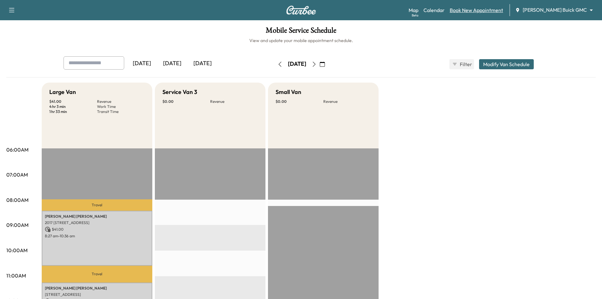
click at [484, 11] on link "Book New Appointment" at bounding box center [476, 10] width 53 height 8
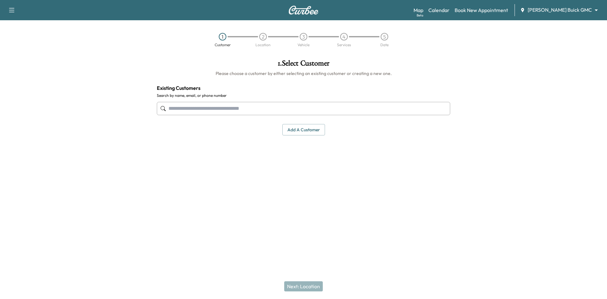
click at [316, 108] on input "text" at bounding box center [303, 108] width 293 height 13
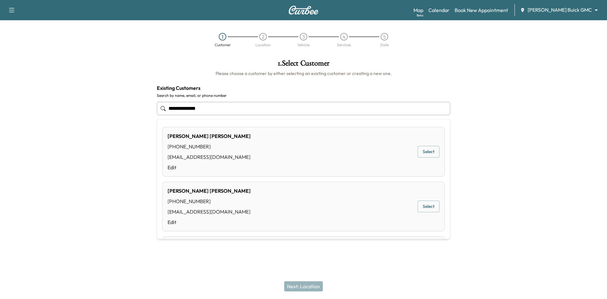
type input "**********"
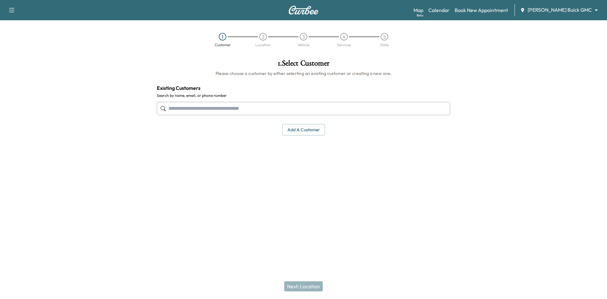
click at [233, 111] on input "text" at bounding box center [303, 108] width 293 height 13
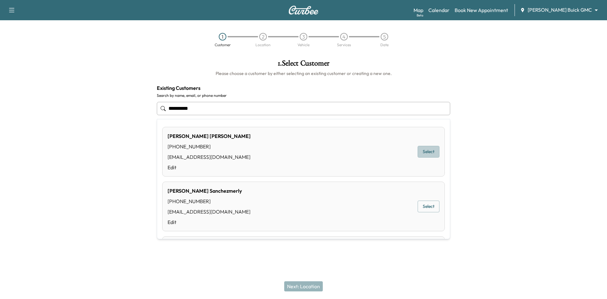
click at [421, 148] on button "Select" at bounding box center [428, 152] width 22 height 12
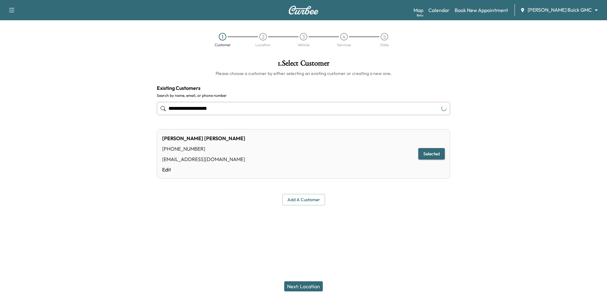
type input "**********"
click at [305, 289] on button "Next: Location" at bounding box center [303, 286] width 39 height 10
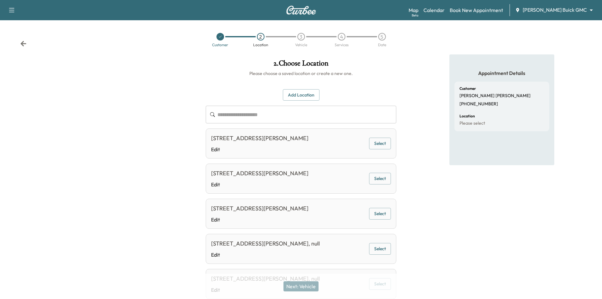
click at [384, 145] on button "Select" at bounding box center [380, 143] width 22 height 12
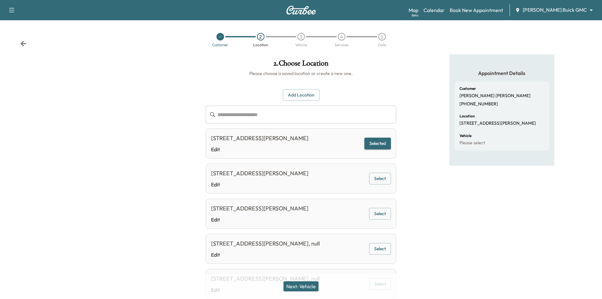
drag, startPoint x: 309, startPoint y: 281, endPoint x: 307, endPoint y: 285, distance: 5.0
click at [309, 282] on button "Next: Vehicle" at bounding box center [300, 286] width 35 height 10
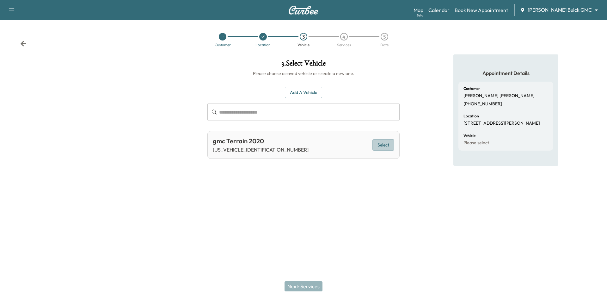
click at [383, 148] on button "Select" at bounding box center [383, 145] width 22 height 12
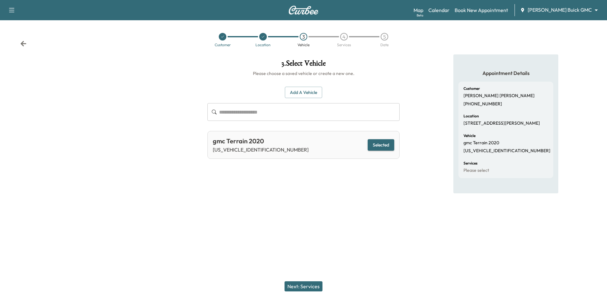
click at [223, 36] on icon at bounding box center [223, 37] width 4 height 4
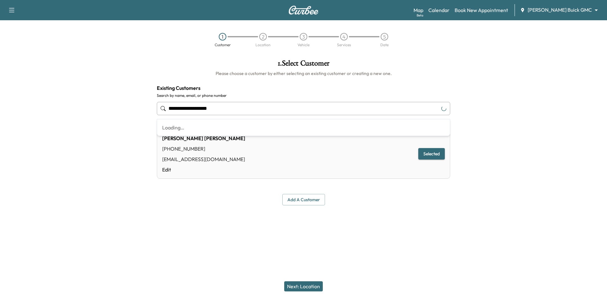
drag, startPoint x: 284, startPoint y: 103, endPoint x: 108, endPoint y: 108, distance: 176.4
click at [105, 111] on div "**********" at bounding box center [303, 132] width 607 height 156
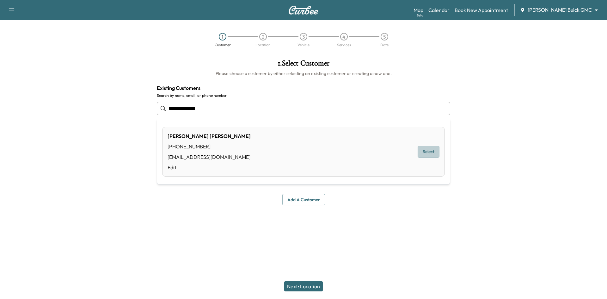
click at [428, 153] on button "Select" at bounding box center [428, 152] width 22 height 12
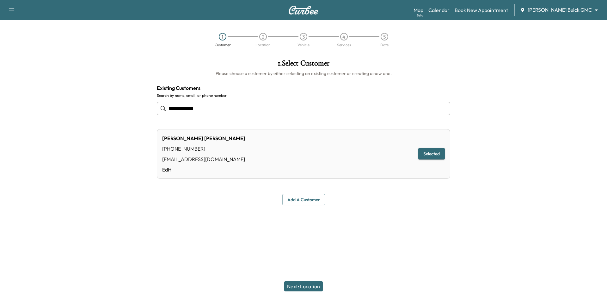
type input "**********"
click at [311, 286] on button "Next: Location" at bounding box center [303, 286] width 39 height 10
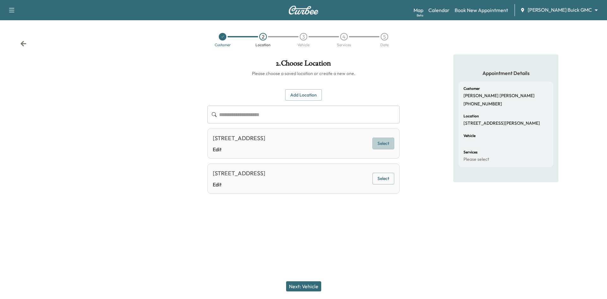
click at [382, 143] on button "Select" at bounding box center [383, 143] width 22 height 12
click at [311, 287] on button "Next: Vehicle" at bounding box center [303, 286] width 35 height 10
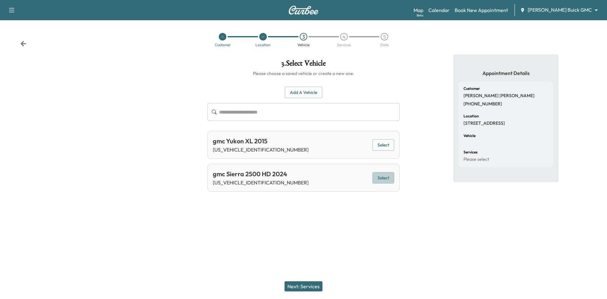
click at [386, 179] on button "Select" at bounding box center [383, 178] width 22 height 12
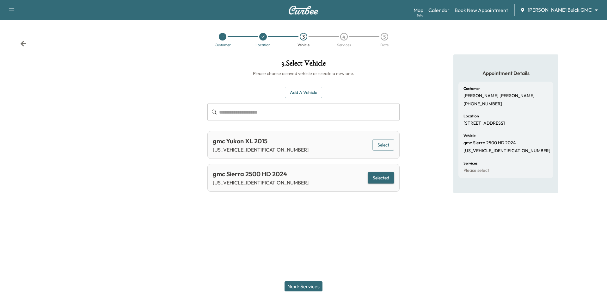
click at [309, 287] on button "Next: Services" at bounding box center [303, 286] width 38 height 10
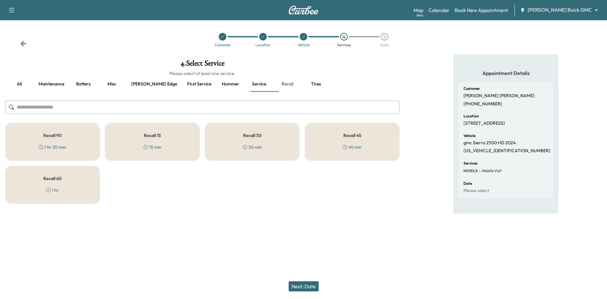
click at [477, 154] on p "1GT49PEY2RF171633" at bounding box center [506, 151] width 87 height 6
click at [467, 154] on p "1GT49PEY2RF171633" at bounding box center [506, 151] width 87 height 6
copy p "1GT49PEY2RF171633"
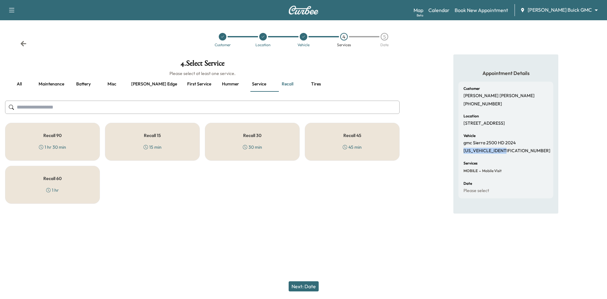
click at [69, 142] on div "Recall 90 1 hr 30 min" at bounding box center [52, 142] width 95 height 38
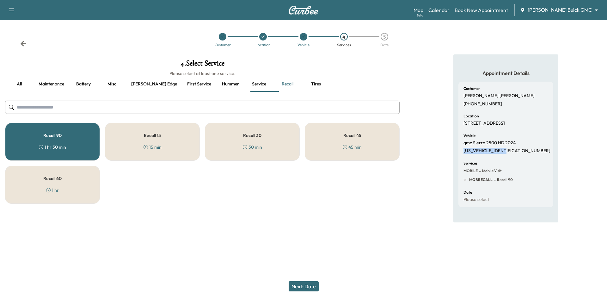
click at [308, 291] on div "Next: Date" at bounding box center [303, 285] width 607 height 25
click at [310, 286] on button "Next: Date" at bounding box center [304, 286] width 30 height 10
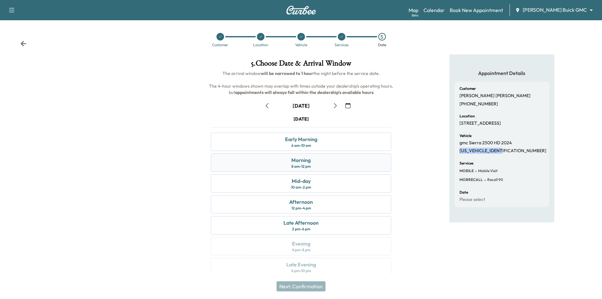
click at [356, 163] on div "Morning 8 am - 12 pm" at bounding box center [301, 162] width 180 height 18
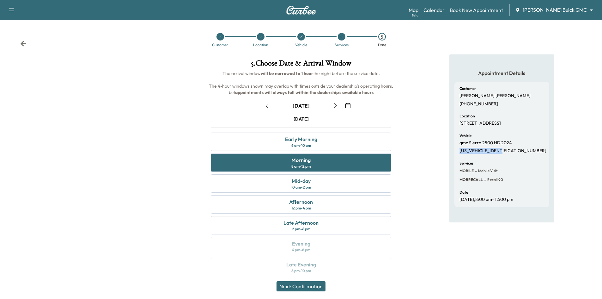
click at [347, 104] on icon "button" at bounding box center [347, 105] width 5 height 5
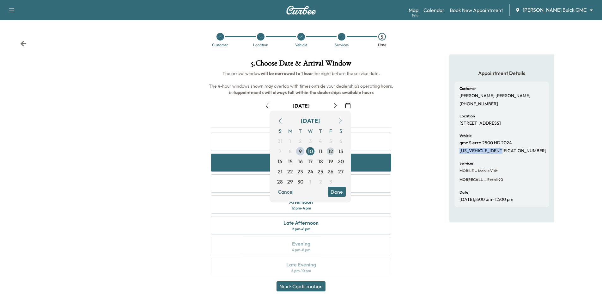
click at [334, 153] on span "12" at bounding box center [331, 151] width 10 height 10
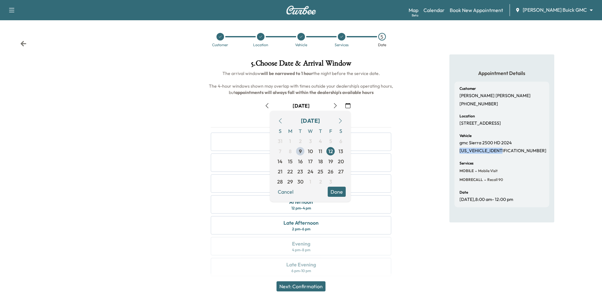
click at [341, 194] on button "Done" at bounding box center [337, 191] width 18 height 10
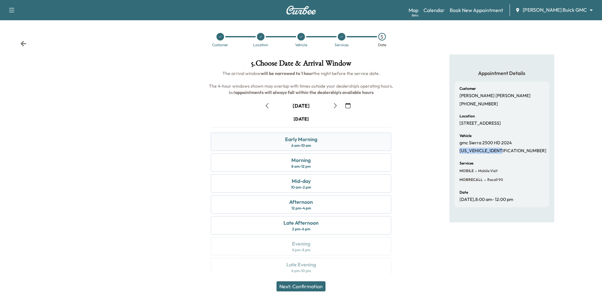
click at [331, 135] on div "Early Morning 6 am - 10 am" at bounding box center [301, 141] width 180 height 18
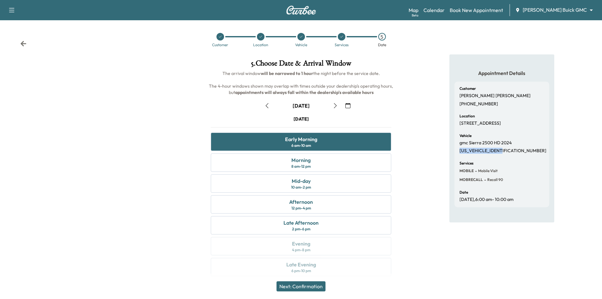
click at [312, 288] on button "Next: Confirmation" at bounding box center [301, 286] width 49 height 10
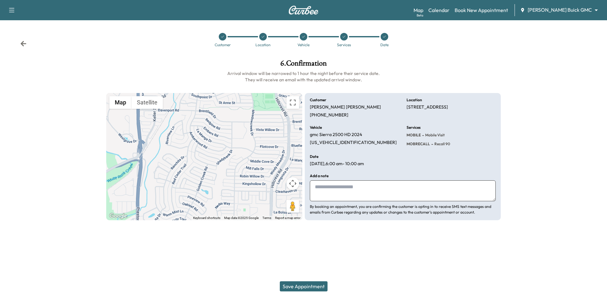
click at [379, 186] on textarea at bounding box center [403, 190] width 186 height 21
type textarea "**********"
click at [306, 285] on button "Save Appointment" at bounding box center [304, 286] width 48 height 10
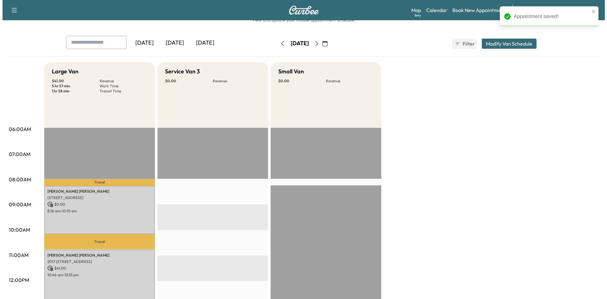
scroll to position [32, 0]
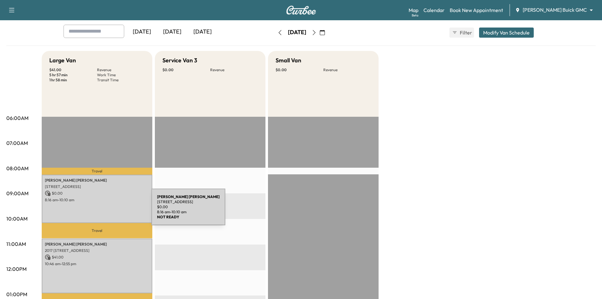
click at [104, 210] on div "Jeff Passmore 6502 WICKERWOOD DR, DALLAS, TX 75248, USA $ 0.00 8:16 am - 10:10 …" at bounding box center [97, 198] width 111 height 48
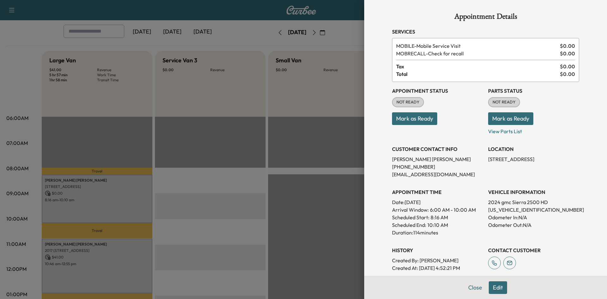
click at [115, 201] on div at bounding box center [303, 149] width 607 height 299
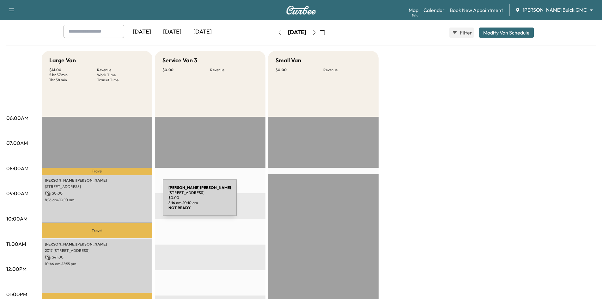
click at [115, 201] on p "8:16 am - 10:10 am" at bounding box center [97, 199] width 104 height 5
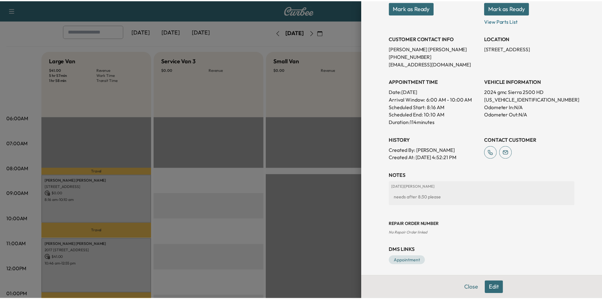
scroll to position [112, 0]
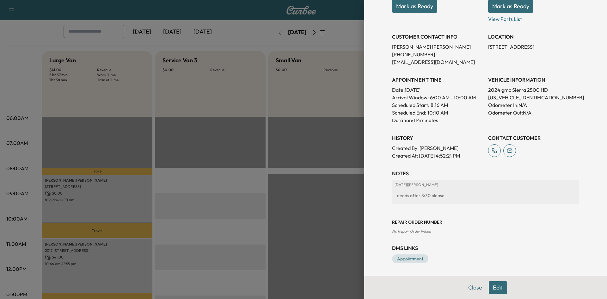
click at [293, 156] on div at bounding box center [303, 149] width 607 height 299
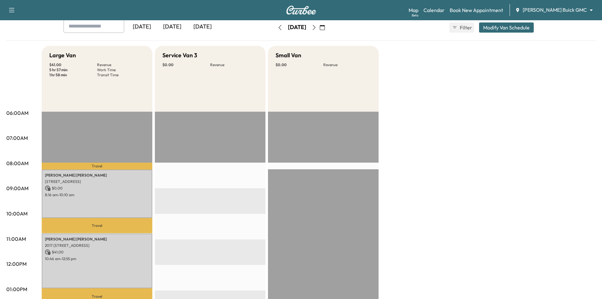
scroll to position [0, 0]
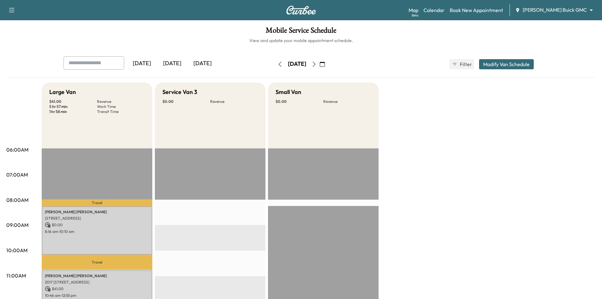
click at [175, 64] on div "[DATE]" at bounding box center [172, 63] width 30 height 15
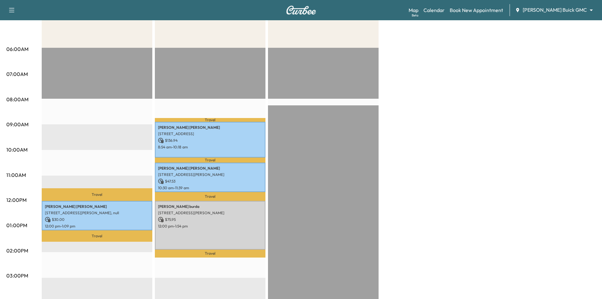
scroll to position [32, 0]
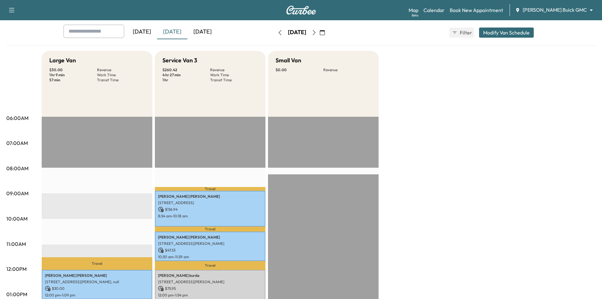
click at [205, 33] on div "[DATE]" at bounding box center [202, 32] width 30 height 15
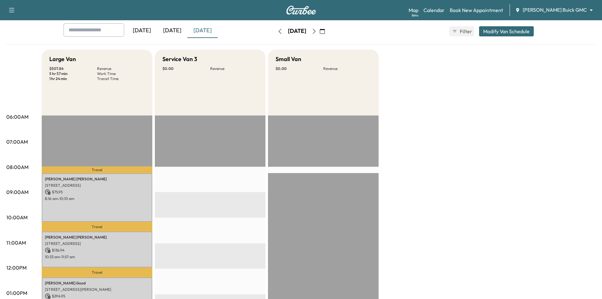
scroll to position [95, 0]
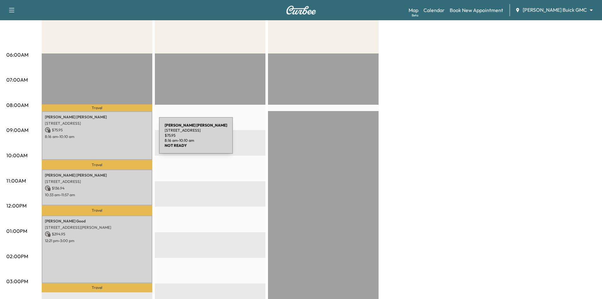
click at [112, 139] on div "Yoon Chang 11047 Sugar Mill Ln, Frisco, TX 75033, USA $ 75.95 8:16 am - 10:10 am" at bounding box center [97, 135] width 111 height 48
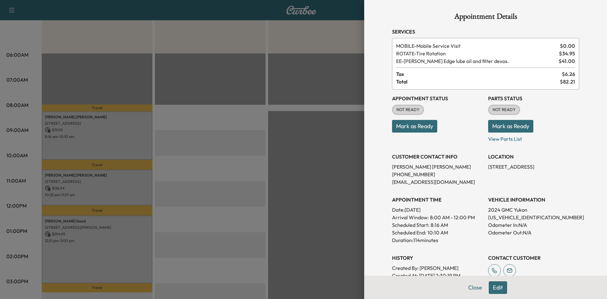
click at [417, 124] on button "Mark as Ready" at bounding box center [414, 126] width 45 height 13
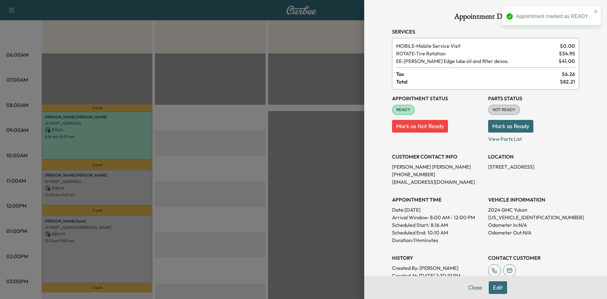
click at [125, 187] on div at bounding box center [303, 149] width 607 height 299
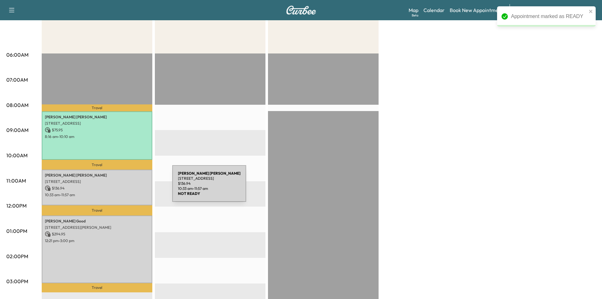
click at [125, 187] on p "$ 136.94" at bounding box center [97, 188] width 104 height 6
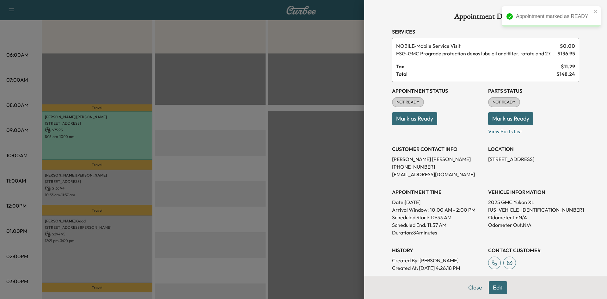
click at [422, 117] on button "Mark as Ready" at bounding box center [414, 118] width 45 height 13
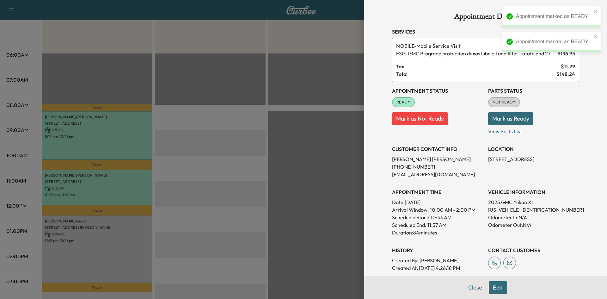
click at [232, 196] on div at bounding box center [303, 149] width 607 height 299
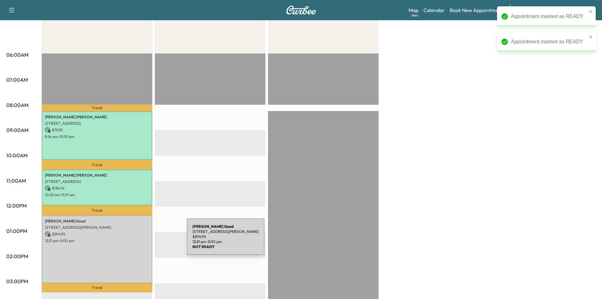
click at [139, 240] on p "12:21 pm - 3:00 pm" at bounding box center [97, 240] width 104 height 5
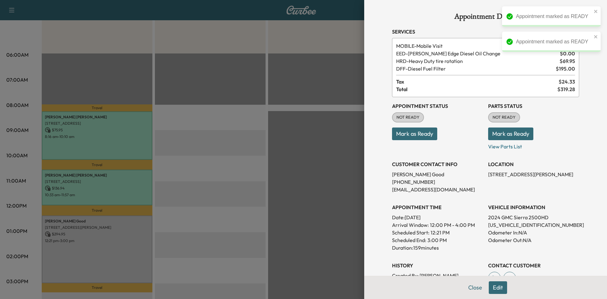
click at [422, 133] on button "Mark as Ready" at bounding box center [414, 133] width 45 height 13
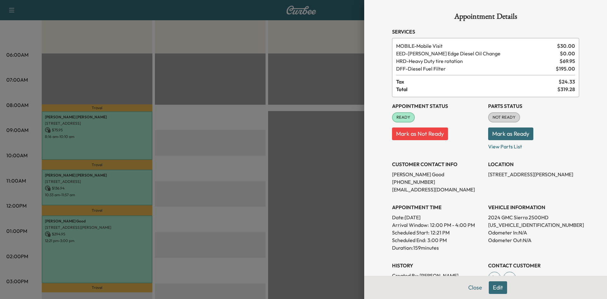
click at [234, 131] on div at bounding box center [303, 149] width 607 height 299
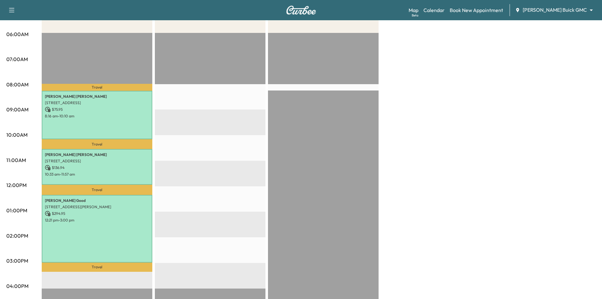
scroll to position [126, 0]
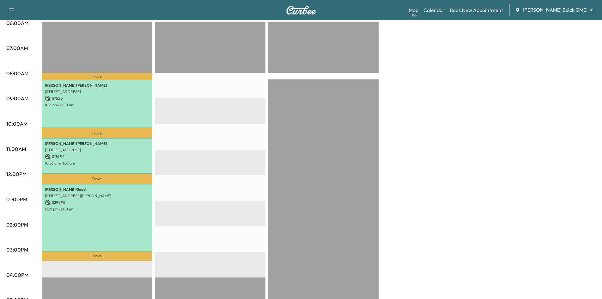
click at [493, 14] on div "Map Beta Calendar Book New Appointment Ewing Buick GMC ******** ​" at bounding box center [503, 10] width 188 height 12
drag, startPoint x: 495, startPoint y: 6, endPoint x: 493, endPoint y: 10, distance: 4.2
click at [495, 7] on div "Map Beta Calendar Book New Appointment Ewing Buick GMC ******** ​" at bounding box center [503, 10] width 188 height 12
click at [491, 13] on link "Book New Appointment" at bounding box center [476, 10] width 53 height 8
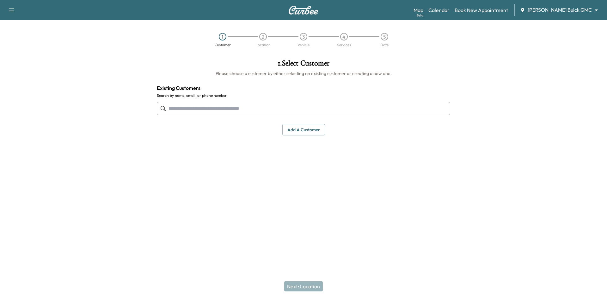
drag, startPoint x: 344, startPoint y: 112, endPoint x: 348, endPoint y: 110, distance: 4.1
click at [343, 112] on input "text" at bounding box center [303, 108] width 293 height 13
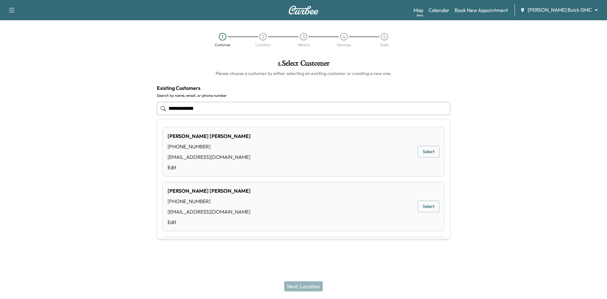
click at [417, 151] on button "Select" at bounding box center [428, 152] width 22 height 12
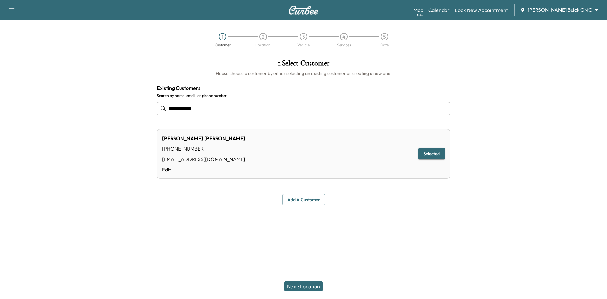
type input "**********"
click at [311, 285] on button "Next: Location" at bounding box center [303, 286] width 39 height 10
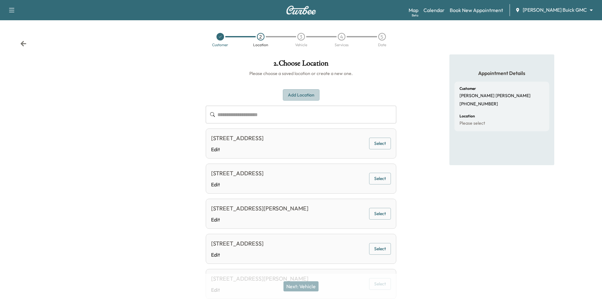
click at [301, 95] on button "Add Location" at bounding box center [301, 95] width 37 height 12
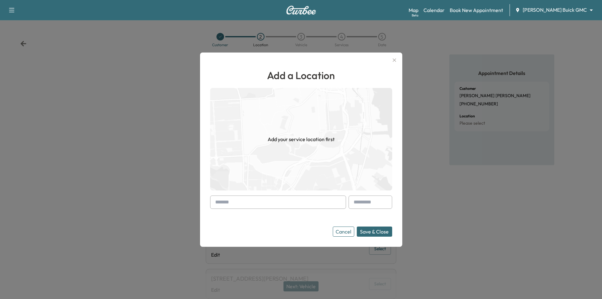
drag, startPoint x: 302, startPoint y: 198, endPoint x: 314, endPoint y: 203, distance: 13.0
click at [303, 198] on input "text" at bounding box center [278, 201] width 136 height 13
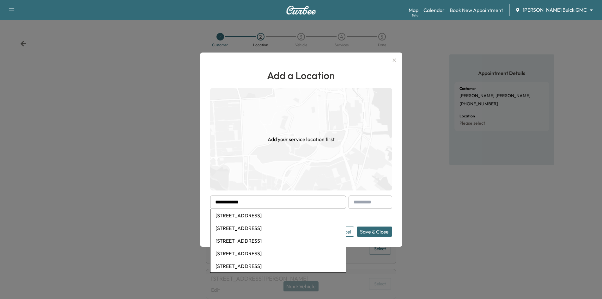
click at [264, 215] on li "3425 Dallas Parkway, Plano, TX, USA" at bounding box center [277, 215] width 135 height 13
type input "**********"
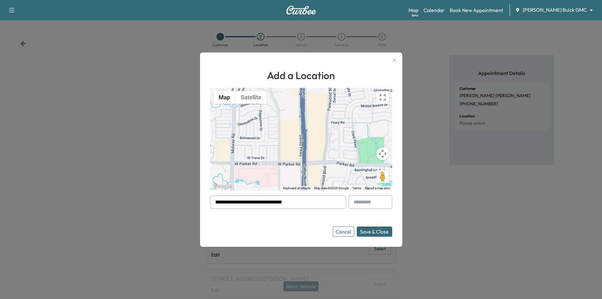
click at [380, 230] on button "Save & Close" at bounding box center [374, 231] width 35 height 10
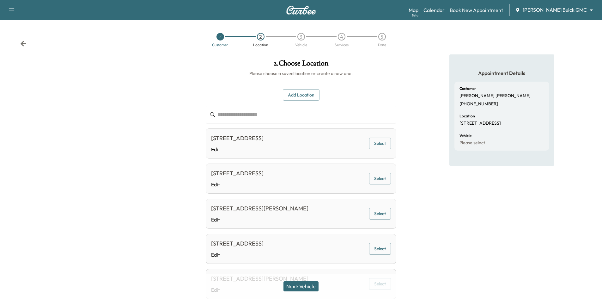
click at [313, 285] on button "Next: Vehicle" at bounding box center [300, 286] width 35 height 10
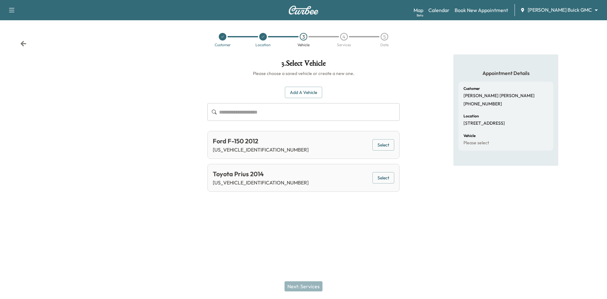
drag, startPoint x: 376, startPoint y: 177, endPoint x: 381, endPoint y: 175, distance: 5.3
click at [376, 176] on button "Select" at bounding box center [383, 178] width 22 height 12
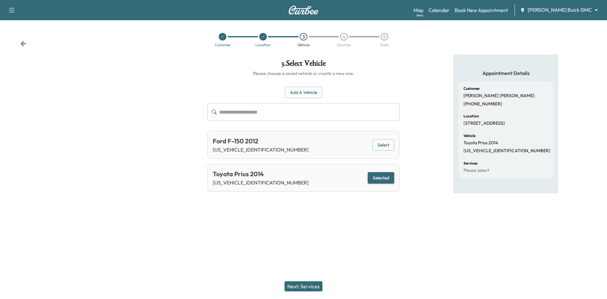
click at [296, 285] on button "Next: Services" at bounding box center [303, 286] width 38 height 10
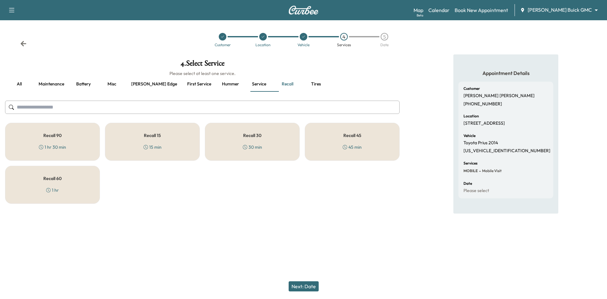
click at [307, 287] on button "Next: Date" at bounding box center [304, 286] width 30 height 10
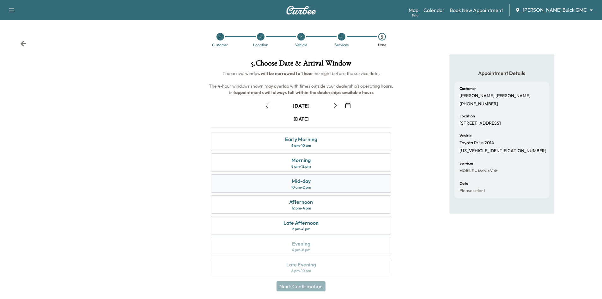
click at [351, 185] on div "Mid-day 10 am - 2 pm" at bounding box center [301, 183] width 180 height 18
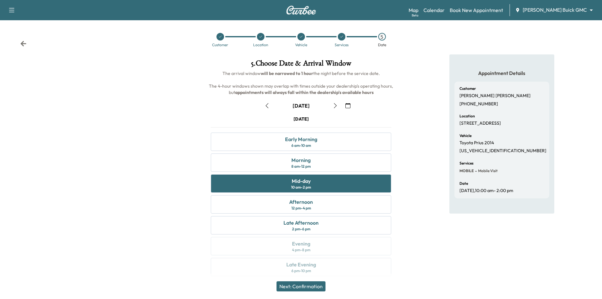
click at [311, 285] on button "Next: Confirmation" at bounding box center [301, 286] width 49 height 10
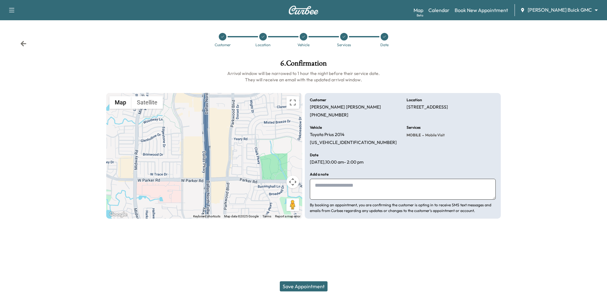
click at [311, 286] on button "Save Appointment" at bounding box center [304, 286] width 48 height 10
drag, startPoint x: 409, startPoint y: 106, endPoint x: 455, endPoint y: 107, distance: 46.5
click at [448, 107] on p "3425 Dallas Pkwy, Plano, TX 75093, USA" at bounding box center [426, 107] width 41 height 6
click at [452, 117] on div "Location 3425 Dallas Pkwy, Plano, TX 75093, USA" at bounding box center [450, 108] width 89 height 20
click at [265, 43] on div "Location" at bounding box center [262, 45] width 15 height 4
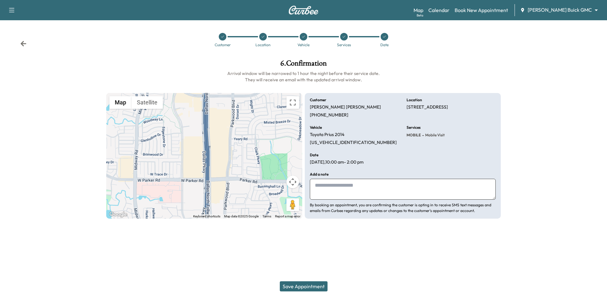
click at [261, 37] on icon at bounding box center [263, 37] width 4 height 4
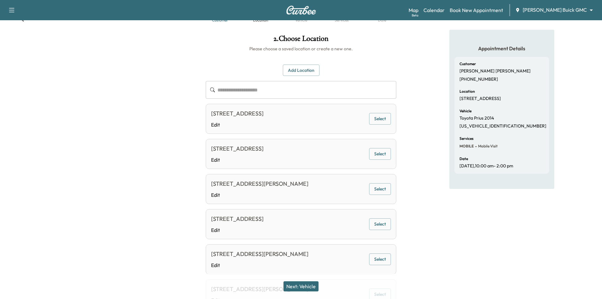
scroll to position [32, 0]
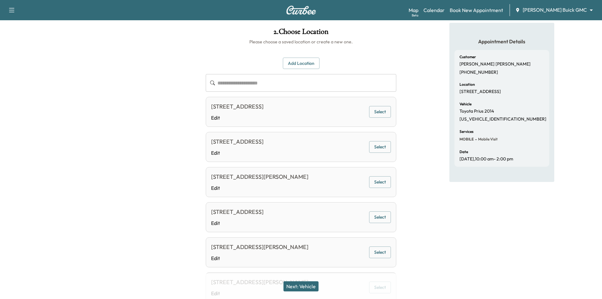
click at [384, 144] on button "Select" at bounding box center [380, 147] width 22 height 12
click at [307, 282] on button "Next: Vehicle" at bounding box center [300, 286] width 35 height 10
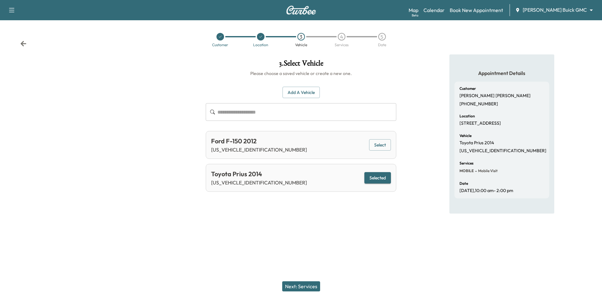
scroll to position [0, 0]
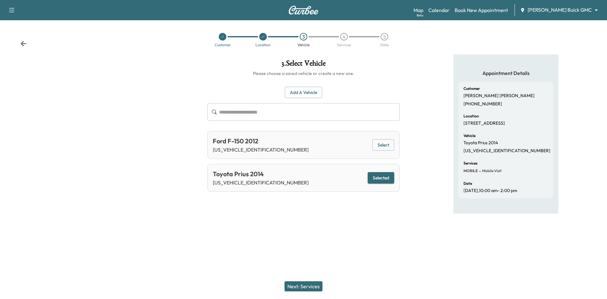
click at [302, 283] on button "Next: Services" at bounding box center [303, 286] width 38 height 10
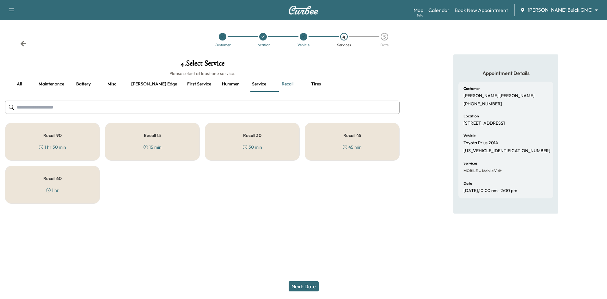
click at [166, 145] on div "Recall 15 15 min" at bounding box center [152, 142] width 95 height 38
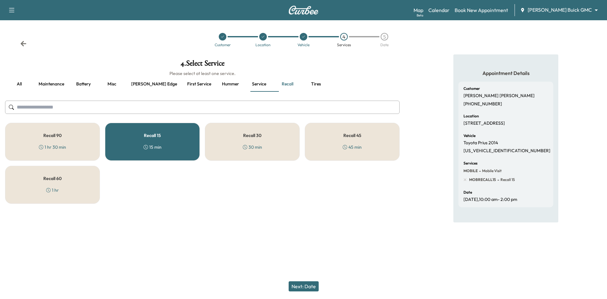
click at [302, 287] on button "Next: Date" at bounding box center [304, 286] width 30 height 10
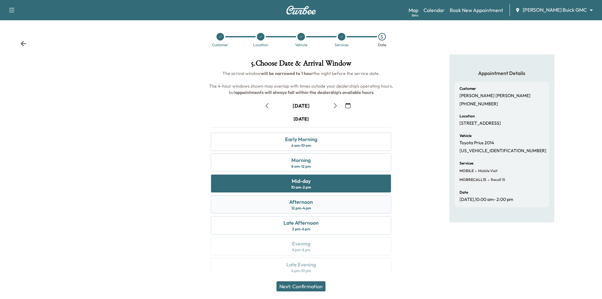
click at [314, 207] on div "Afternoon 12 pm - 4 pm" at bounding box center [301, 204] width 180 height 18
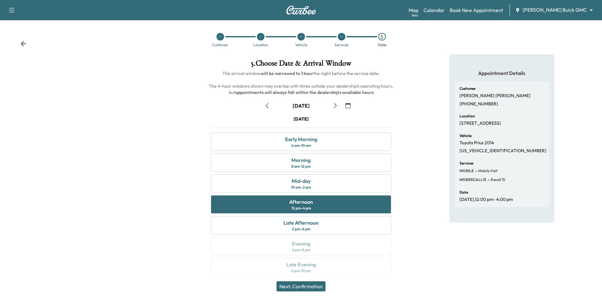
click at [305, 287] on button "Next: Confirmation" at bounding box center [301, 286] width 49 height 10
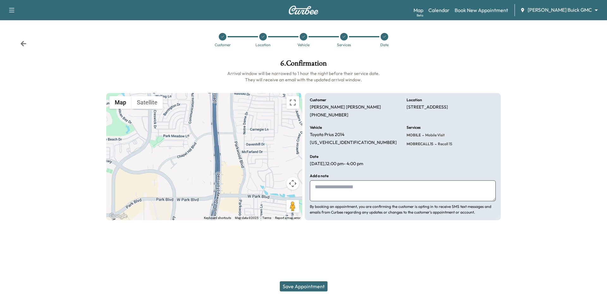
click at [309, 282] on button "Save Appointment" at bounding box center [304, 286] width 48 height 10
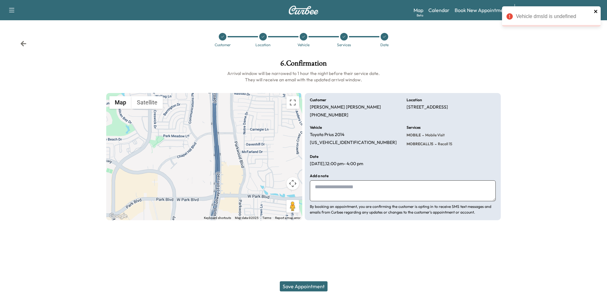
click at [595, 12] on icon "close" at bounding box center [595, 11] width 3 height 3
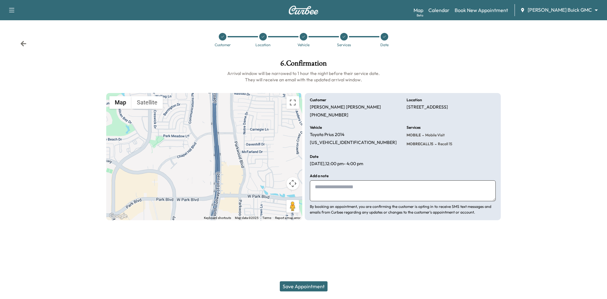
click at [303, 38] on icon at bounding box center [303, 37] width 4 height 4
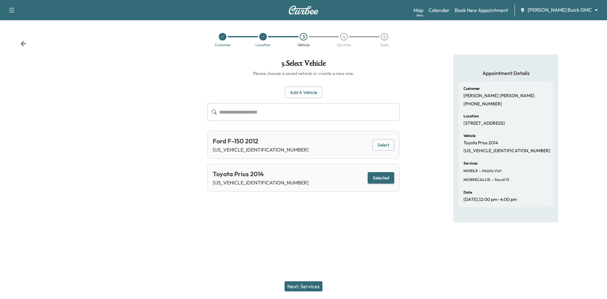
click at [390, 148] on button "Select" at bounding box center [383, 145] width 22 height 12
click at [298, 287] on button "Next: Services" at bounding box center [303, 286] width 38 height 10
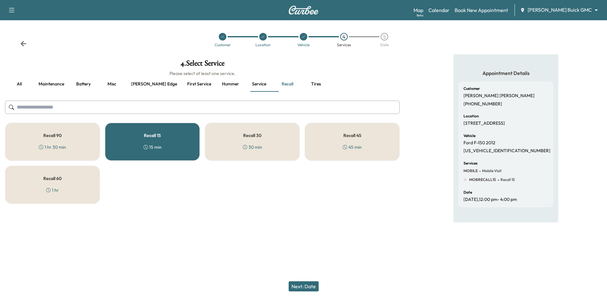
click at [299, 285] on button "Next: Date" at bounding box center [304, 286] width 30 height 10
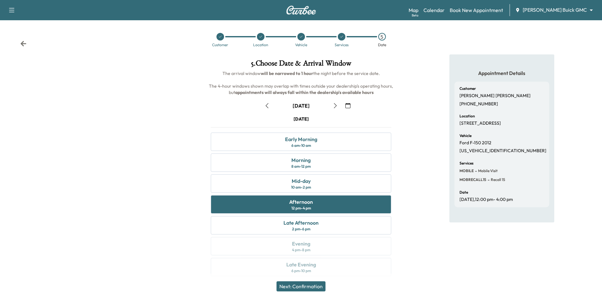
click at [302, 285] on button "Next: Confirmation" at bounding box center [301, 286] width 49 height 10
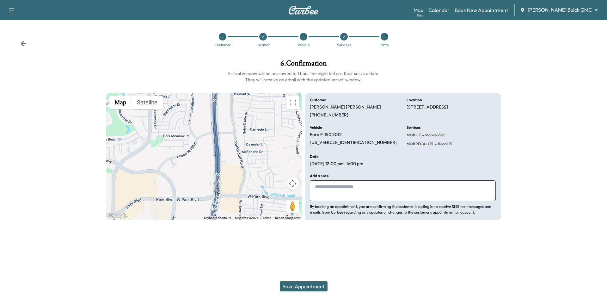
click at [302, 285] on button "Save Appointment" at bounding box center [304, 286] width 48 height 10
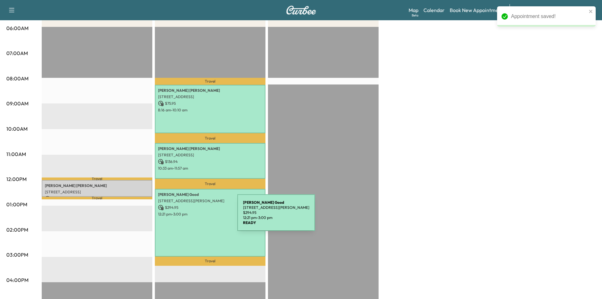
scroll to position [158, 0]
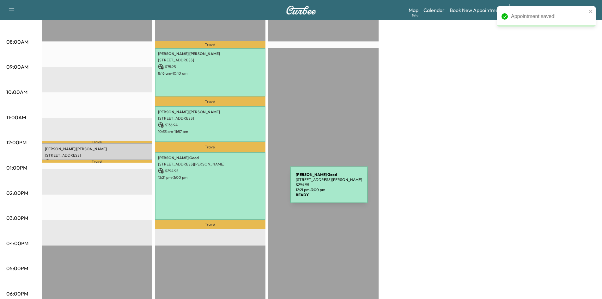
click at [234, 191] on div "Nick Good 6700 Knollwood Dr, McKinney, TX 75072, USA $ 294.95 12:21 pm - 3:00 pm" at bounding box center [210, 186] width 111 height 68
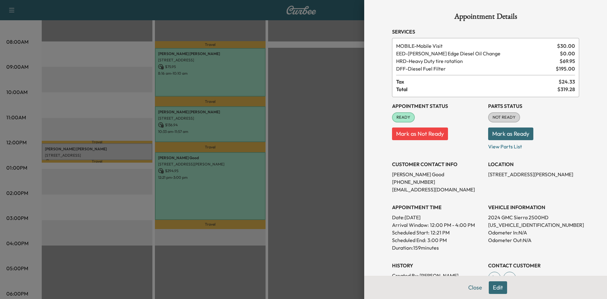
click at [494, 289] on button "Edit" at bounding box center [498, 287] width 18 height 13
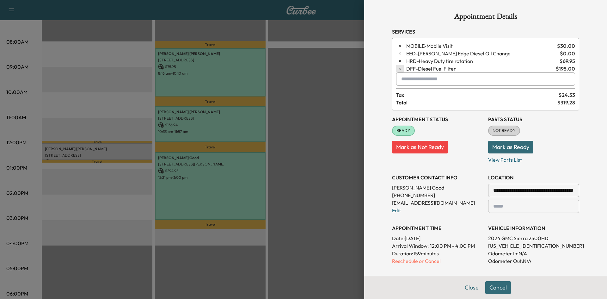
click at [398, 70] on icon "button" at bounding box center [400, 68] width 4 height 4
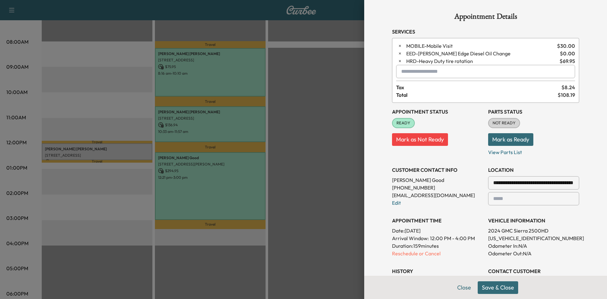
click at [492, 287] on button "Save & Close" at bounding box center [498, 287] width 40 height 13
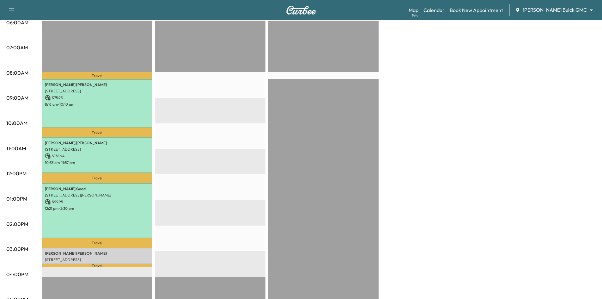
scroll to position [126, 0]
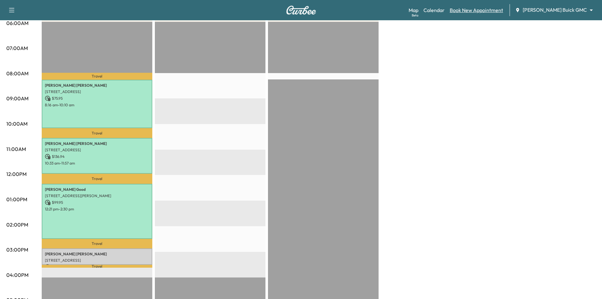
click at [493, 9] on link "Book New Appointment" at bounding box center [476, 10] width 53 height 8
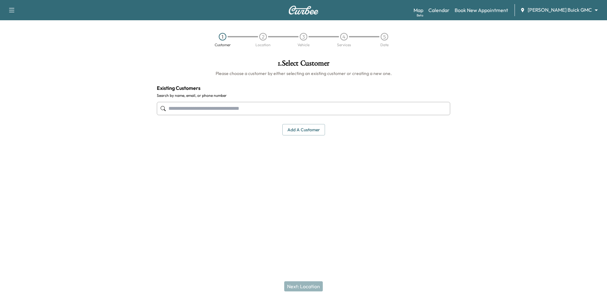
click at [352, 110] on input "text" at bounding box center [303, 108] width 293 height 13
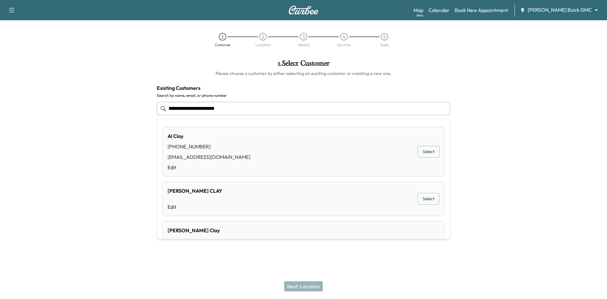
click at [211, 108] on input "**********" at bounding box center [303, 108] width 293 height 13
click at [277, 109] on input "**********" at bounding box center [303, 108] width 293 height 13
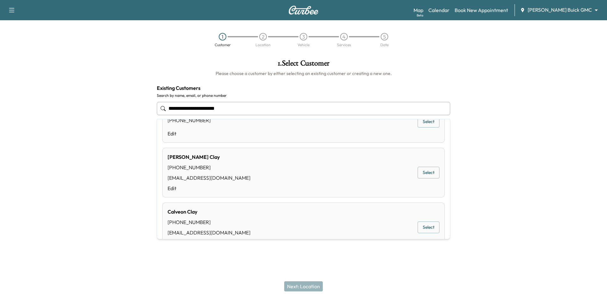
scroll to position [407, 0]
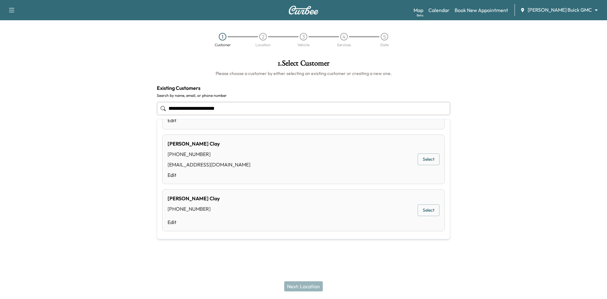
drag, startPoint x: 193, startPoint y: 110, endPoint x: 227, endPoint y: 112, distance: 34.2
click at [196, 110] on input "**********" at bounding box center [303, 108] width 293 height 13
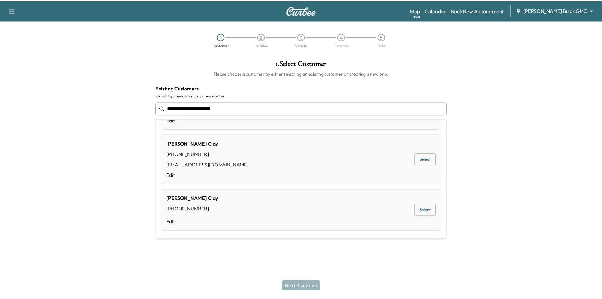
scroll to position [0, 0]
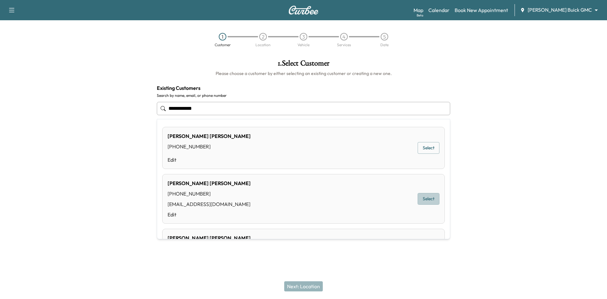
click at [426, 199] on button "Select" at bounding box center [428, 199] width 22 height 12
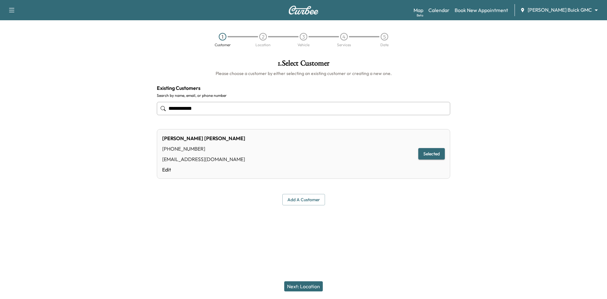
type input "**********"
click at [315, 285] on button "Next: Location" at bounding box center [303, 286] width 39 height 10
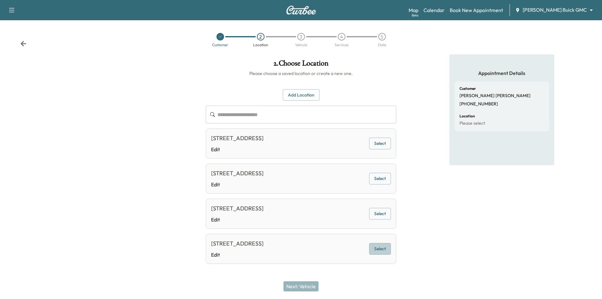
click at [378, 251] on button "Select" at bounding box center [380, 249] width 22 height 12
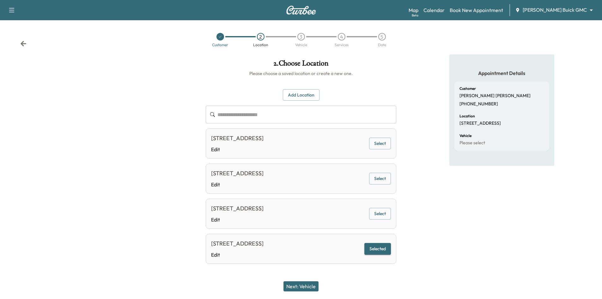
click at [311, 289] on button "Next: Vehicle" at bounding box center [300, 286] width 35 height 10
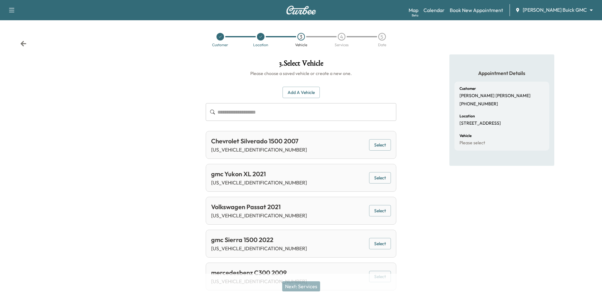
scroll to position [17, 0]
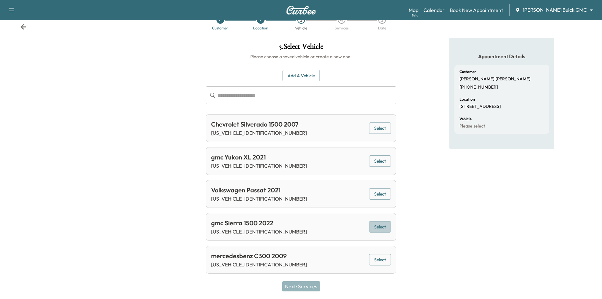
click at [380, 227] on button "Select" at bounding box center [380, 227] width 22 height 12
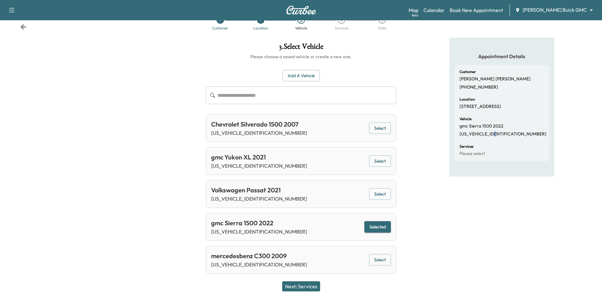
click at [498, 137] on p "3GTPHDED2NG576167" at bounding box center [503, 134] width 87 height 6
click at [489, 137] on p "3GTPHDED2NG576167" at bounding box center [503, 134] width 87 height 6
copy p "3GTPHDED2NG576167"
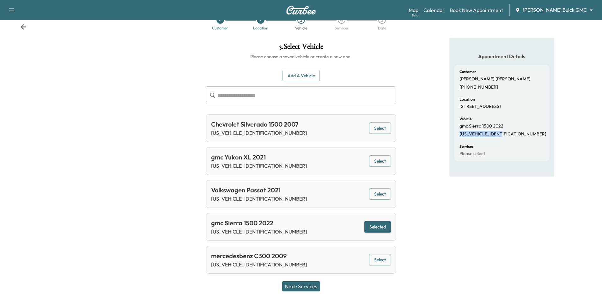
click at [307, 285] on button "Next: Services" at bounding box center [301, 286] width 38 height 10
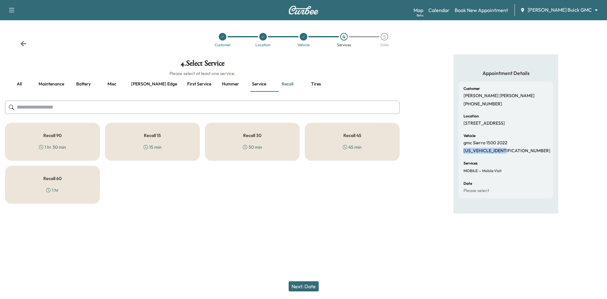
click at [282, 143] on div "Recall 30 30 min" at bounding box center [252, 142] width 95 height 38
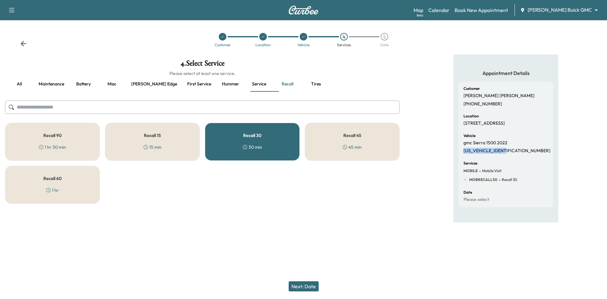
click at [312, 288] on button "Next: Date" at bounding box center [304, 286] width 30 height 10
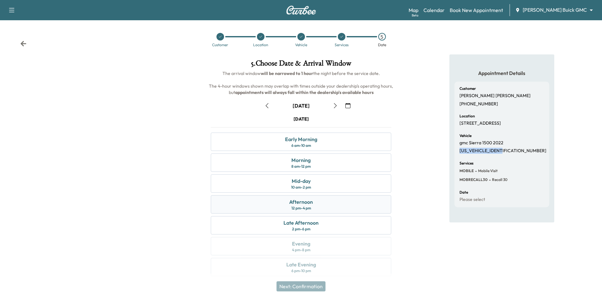
click at [313, 201] on div "Afternoon 12 pm - 4 pm" at bounding box center [301, 204] width 180 height 18
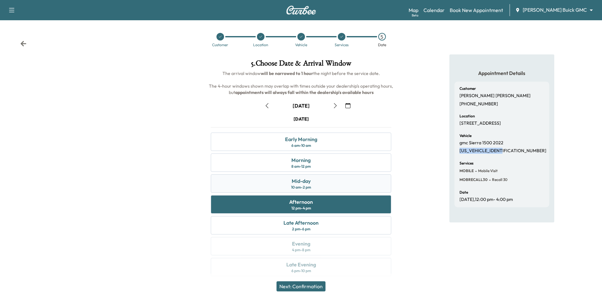
click at [356, 187] on div "Mid-day 10 am - 2 pm" at bounding box center [301, 183] width 180 height 18
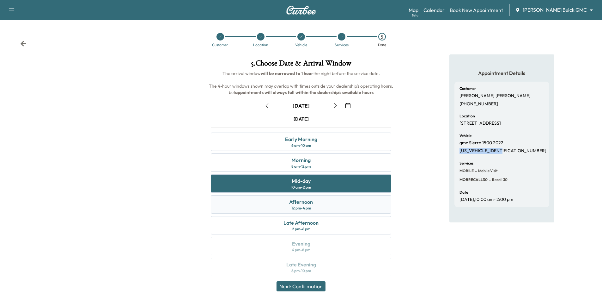
drag, startPoint x: 335, startPoint y: 203, endPoint x: 338, endPoint y: 202, distance: 3.6
click at [338, 202] on div "Afternoon 12 pm - 4 pm" at bounding box center [301, 204] width 180 height 18
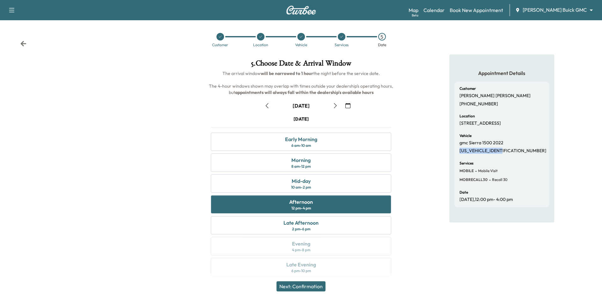
click at [320, 285] on button "Next: Confirmation" at bounding box center [301, 286] width 49 height 10
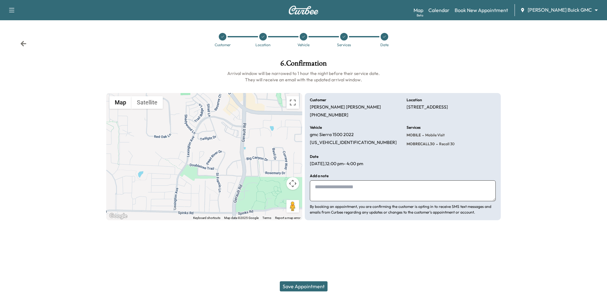
click at [312, 286] on button "Save Appointment" at bounding box center [304, 286] width 48 height 10
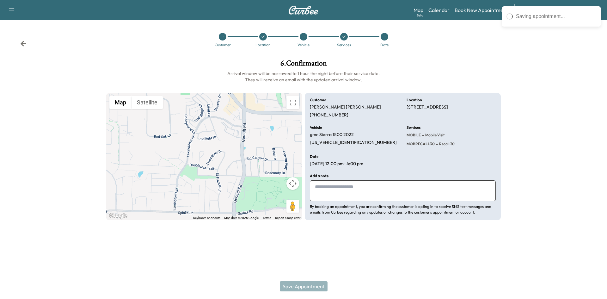
click at [331, 188] on textarea at bounding box center [403, 190] width 186 height 21
type textarea "*****"
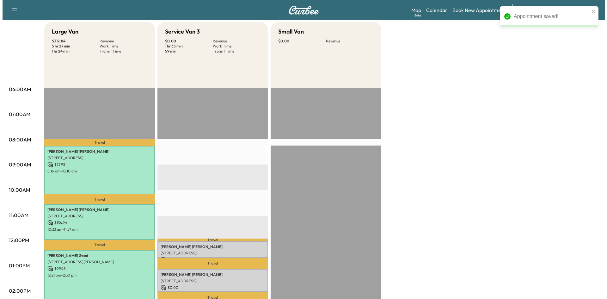
scroll to position [95, 0]
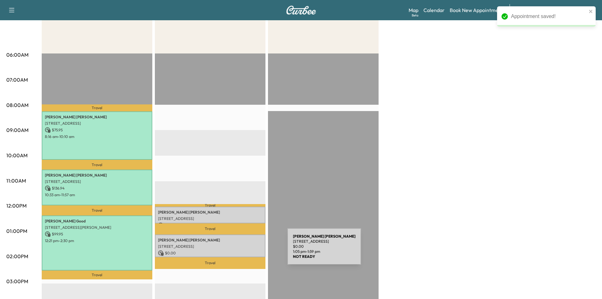
click at [240, 250] on p "$ 0.00" at bounding box center [210, 253] width 104 height 6
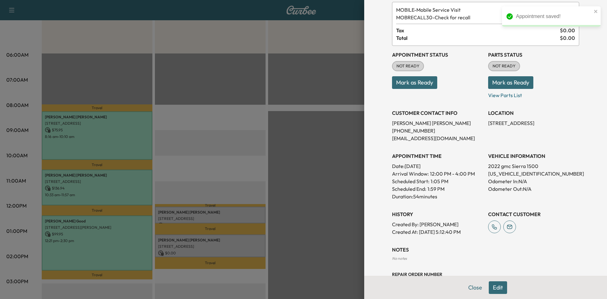
scroll to position [88, 0]
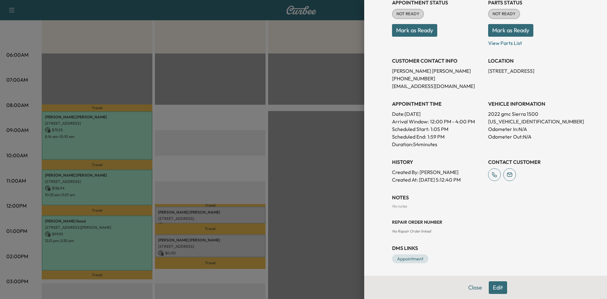
click at [489, 285] on button "Edit" at bounding box center [498, 287] width 18 height 13
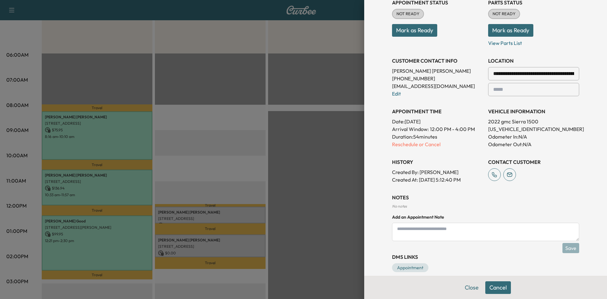
drag, startPoint x: 429, startPoint y: 234, endPoint x: 428, endPoint y: 242, distance: 7.7
click at [430, 233] on textarea at bounding box center [485, 231] width 187 height 18
type textarea "**********"
click at [563, 247] on button "Save" at bounding box center [570, 248] width 17 height 10
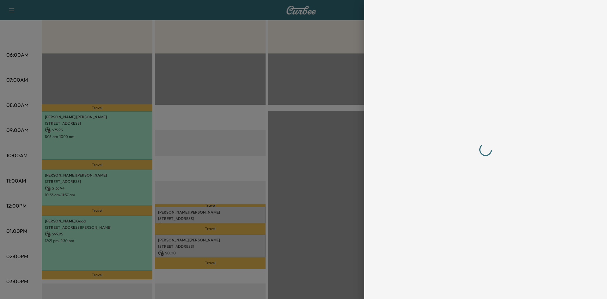
scroll to position [0, 0]
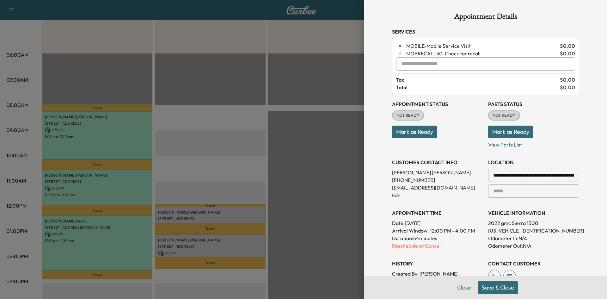
click at [209, 149] on div at bounding box center [303, 149] width 607 height 299
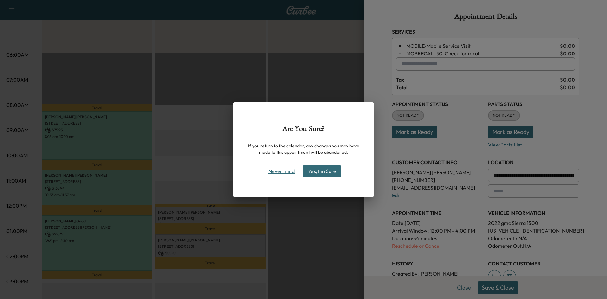
click at [283, 171] on button "Never mind" at bounding box center [281, 171] width 32 height 10
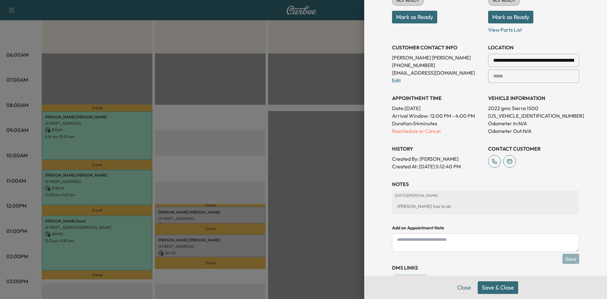
scroll to position [134, 0]
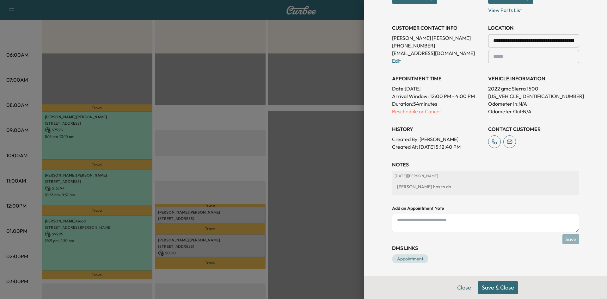
click at [490, 290] on button "Save & Close" at bounding box center [498, 287] width 40 height 13
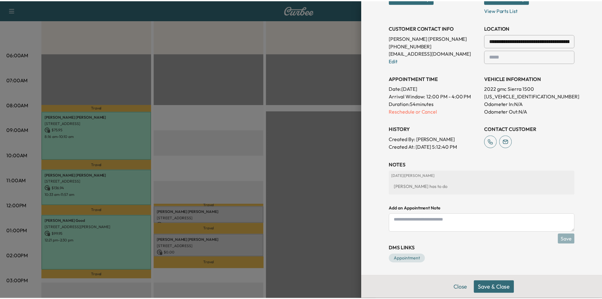
scroll to position [113, 0]
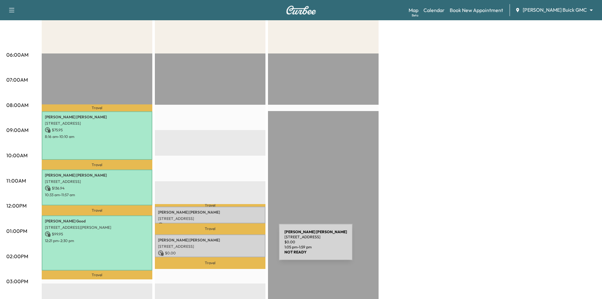
click at [231, 246] on p "1420 SAN JACINTO DR, FLOWER MOUND, TX 75028, USA" at bounding box center [210, 246] width 104 height 5
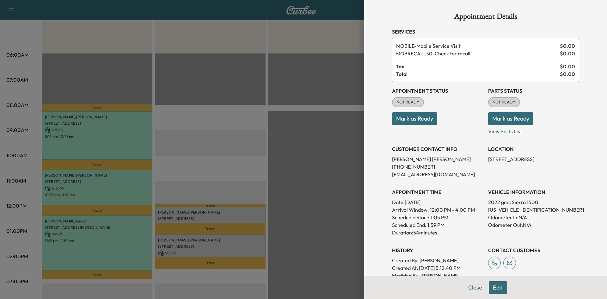
click at [397, 119] on button "Mark as Ready" at bounding box center [414, 118] width 45 height 13
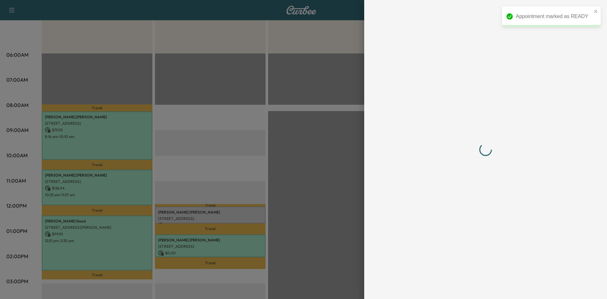
click at [465, 288] on div at bounding box center [485, 149] width 202 height 299
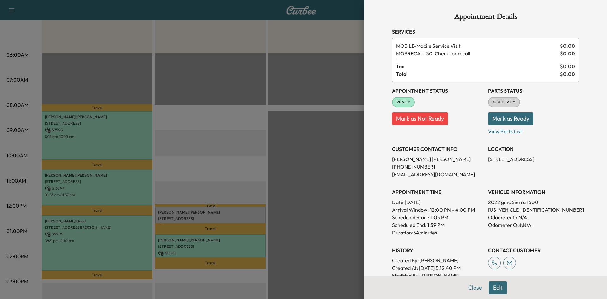
click at [143, 64] on div at bounding box center [303, 149] width 607 height 299
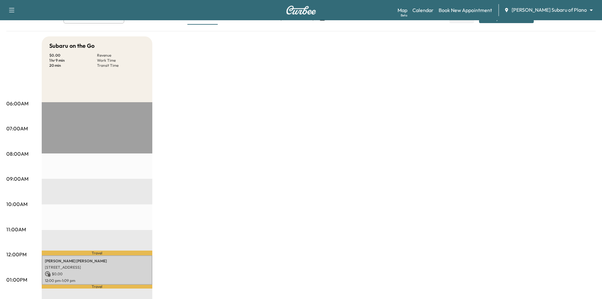
scroll to position [95, 0]
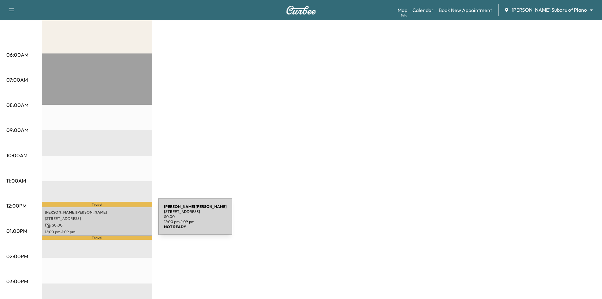
click at [111, 220] on div "[PERSON_NAME] [STREET_ADDRESS] $ 0.00 12:00 pm - 1:09 pm" at bounding box center [97, 220] width 111 height 29
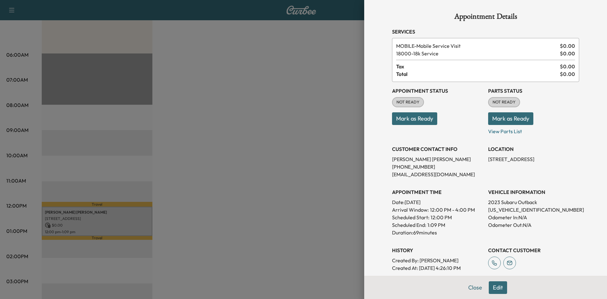
click at [408, 123] on button "Mark as Ready" at bounding box center [414, 118] width 45 height 13
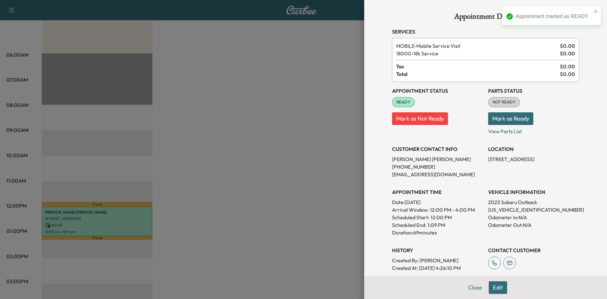
click at [292, 162] on div at bounding box center [303, 149] width 607 height 299
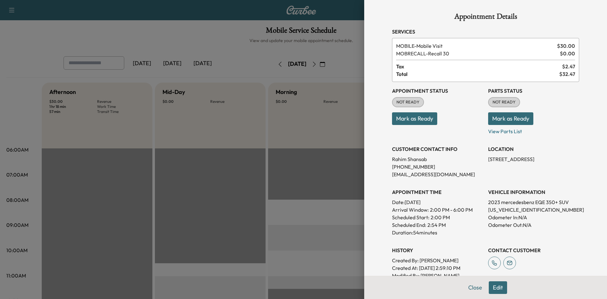
scroll to position [158, 0]
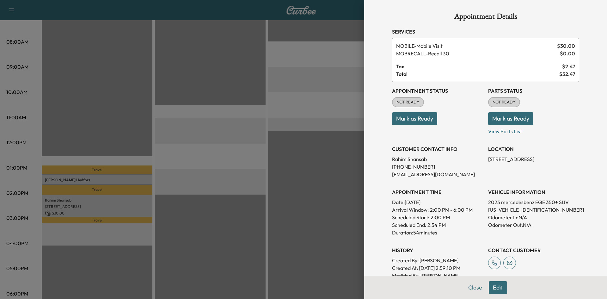
click at [286, 136] on div at bounding box center [303, 149] width 607 height 299
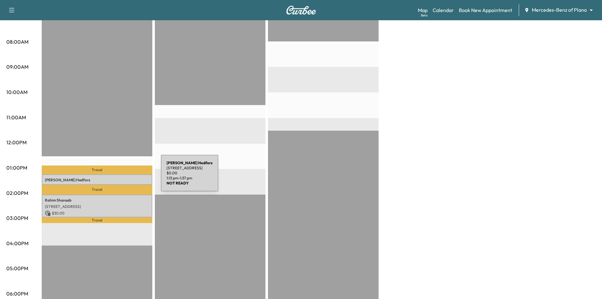
click at [113, 177] on p "[PERSON_NAME]" at bounding box center [97, 179] width 104 height 5
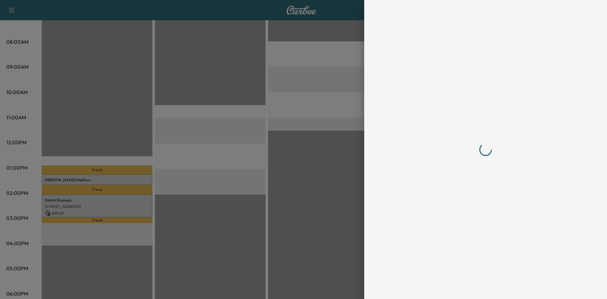
scroll to position [0, 0]
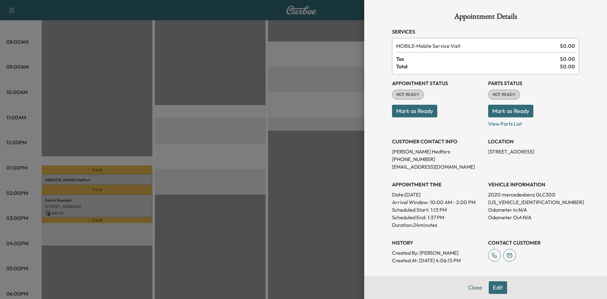
click at [225, 159] on div at bounding box center [303, 149] width 607 height 299
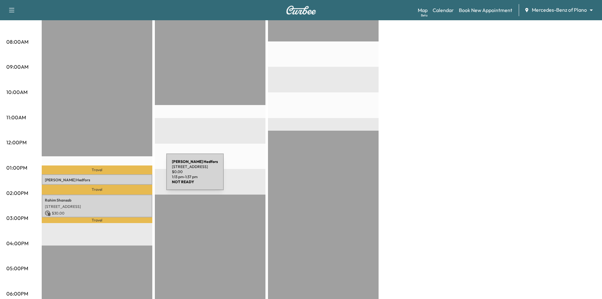
click at [119, 177] on p "[PERSON_NAME]" at bounding box center [97, 179] width 104 height 5
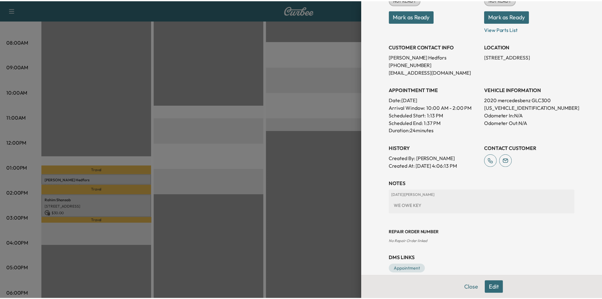
scroll to position [95, 0]
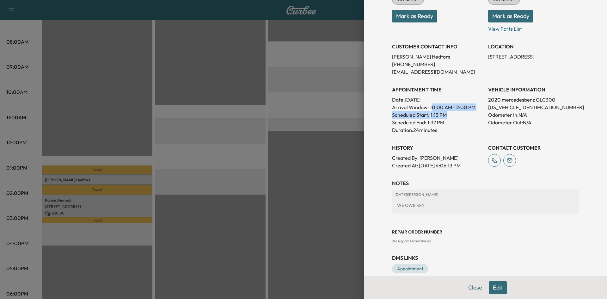
drag, startPoint x: 438, startPoint y: 109, endPoint x: 458, endPoint y: 111, distance: 19.7
click at [461, 111] on div "APPOINTMENT TIME Date: [DATE] Arrival Window: 10:00 AM - 2:00 PM Scheduled Star…" at bounding box center [437, 107] width 91 height 53
click at [454, 114] on div "Scheduled Start: 1:13 PM" at bounding box center [437, 115] width 91 height 8
click at [427, 123] on p "1:37 PM" at bounding box center [435, 123] width 17 height 8
drag, startPoint x: 427, startPoint y: 114, endPoint x: 442, endPoint y: 115, distance: 15.2
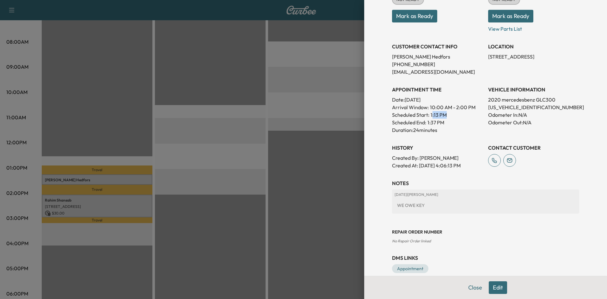
click at [442, 115] on div "Scheduled Start: 1:13 PM" at bounding box center [437, 115] width 91 height 8
click at [443, 115] on div "Scheduled Start: 1:13 PM" at bounding box center [437, 115] width 91 height 8
click at [437, 119] on p "1:37 PM" at bounding box center [435, 123] width 17 height 8
drag, startPoint x: 426, startPoint y: 113, endPoint x: 443, endPoint y: 114, distance: 16.8
click at [443, 114] on div "Scheduled Start: 1:13 PM" at bounding box center [437, 115] width 91 height 8
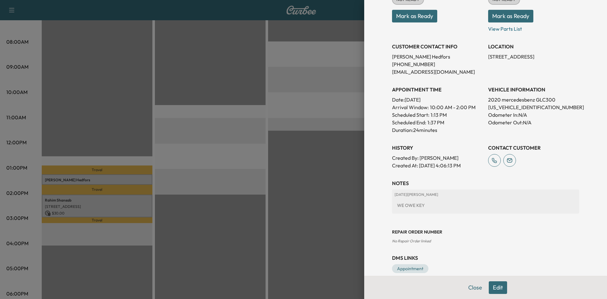
click at [414, 119] on p "Scheduled End:" at bounding box center [409, 123] width 34 height 8
click at [128, 167] on div at bounding box center [303, 149] width 607 height 299
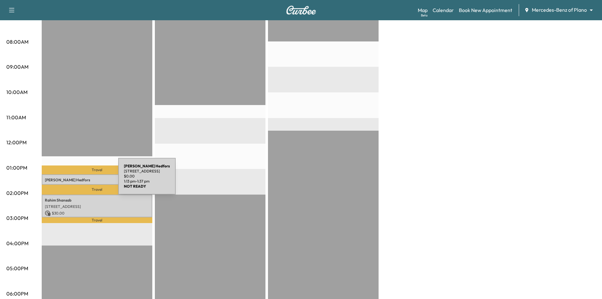
click at [72, 179] on p "[PERSON_NAME]" at bounding box center [97, 179] width 104 height 5
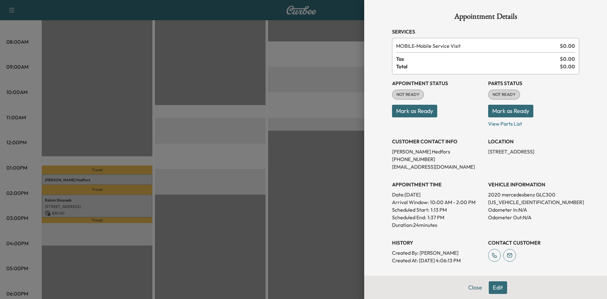
click at [245, 180] on div at bounding box center [303, 149] width 607 height 299
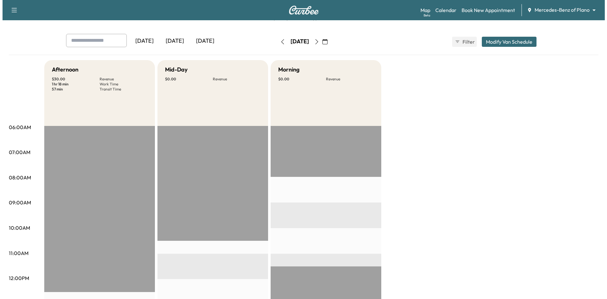
scroll to position [0, 0]
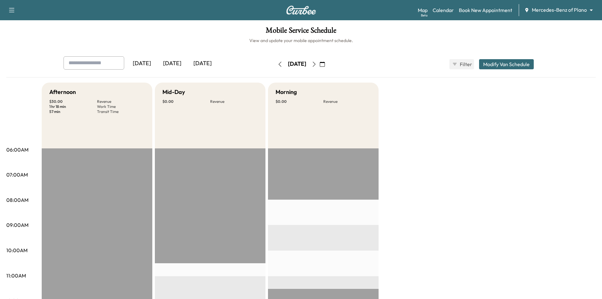
click at [491, 65] on button "Modify Van Schedule" at bounding box center [506, 64] width 55 height 10
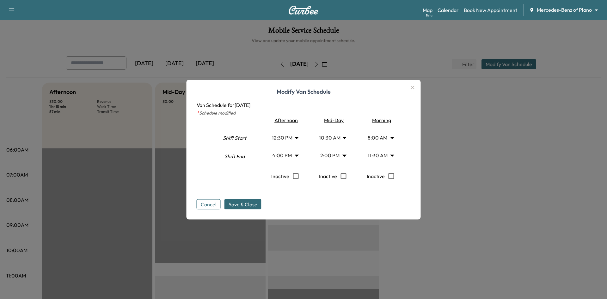
click at [290, 139] on body "Support Log Out Map Beta Calendar Book New Appointment Mercedes-Benz of Plano *…" at bounding box center [303, 149] width 607 height 299
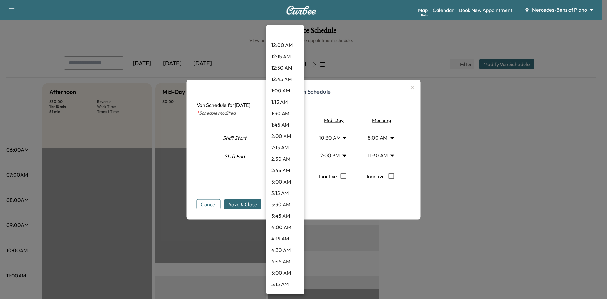
scroll to position [454, 0]
click at [278, 192] on li "1:15 PM" at bounding box center [285, 193] width 38 height 11
type input "*****"
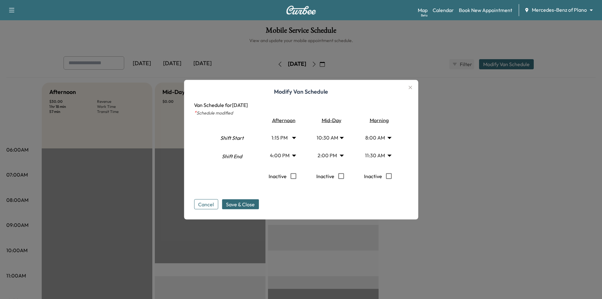
click at [287, 157] on body "Support Log Out Map Beta Calendar Book New Appointment Mercedes-Benz of Plano *…" at bounding box center [301, 149] width 602 height 299
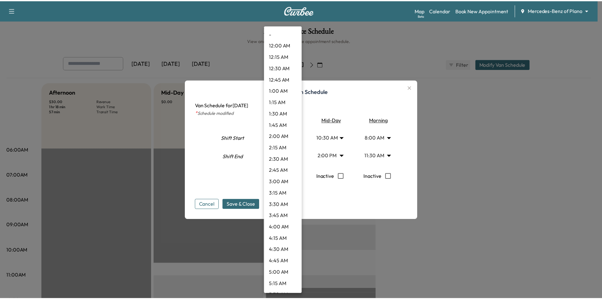
scroll to position [614, 0]
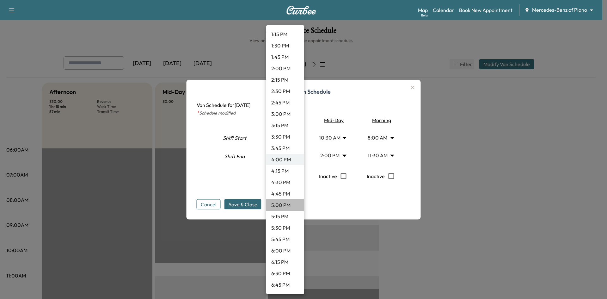
click at [285, 208] on li "5:00 PM" at bounding box center [285, 204] width 38 height 11
type input "**"
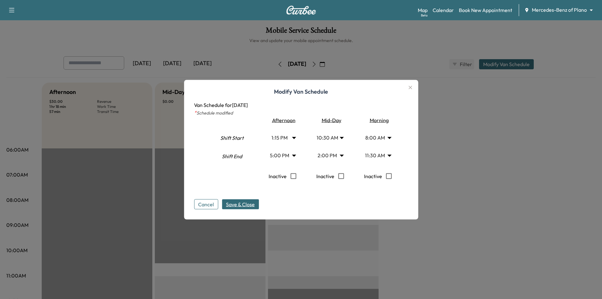
click at [248, 204] on span "Save & Close" at bounding box center [240, 204] width 29 height 8
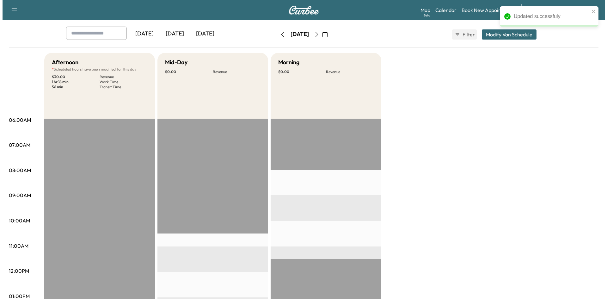
scroll to position [0, 0]
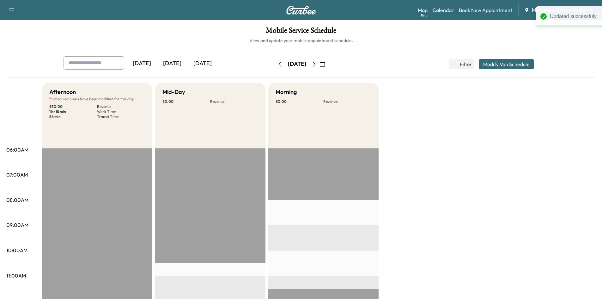
click at [515, 64] on button "Modify Van Schedule" at bounding box center [506, 64] width 55 height 10
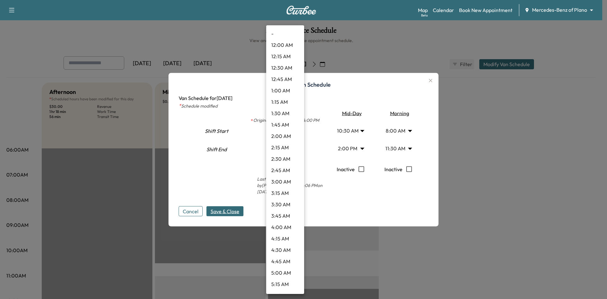
click at [287, 132] on body "Support Log Out Map Beta Calendar Book New Appointment Mercedes-Benz of Plano *…" at bounding box center [303, 149] width 607 height 299
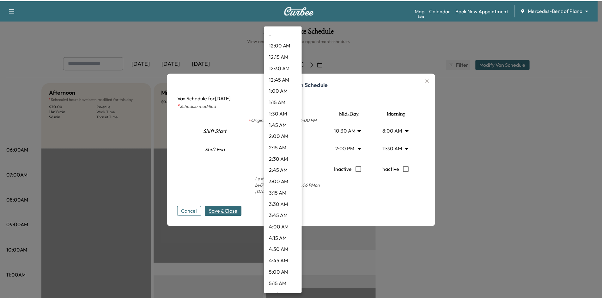
scroll to position [489, 0]
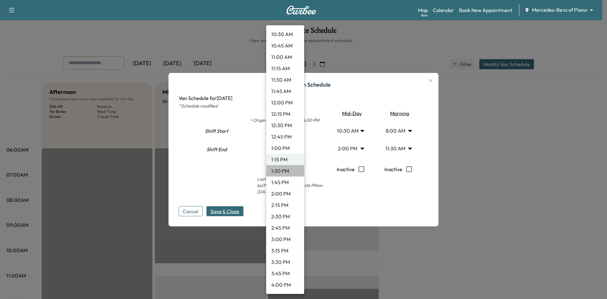
click at [286, 173] on li "1:30 PM" at bounding box center [285, 170] width 38 height 11
type input "****"
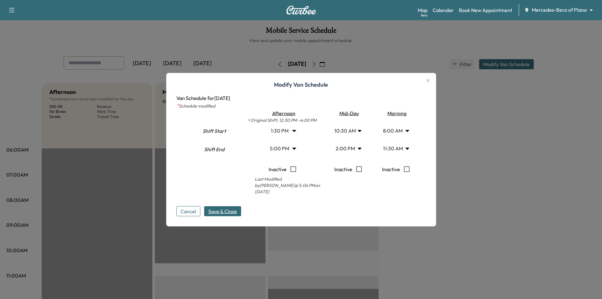
click at [230, 206] on button "Save & Close" at bounding box center [222, 211] width 37 height 10
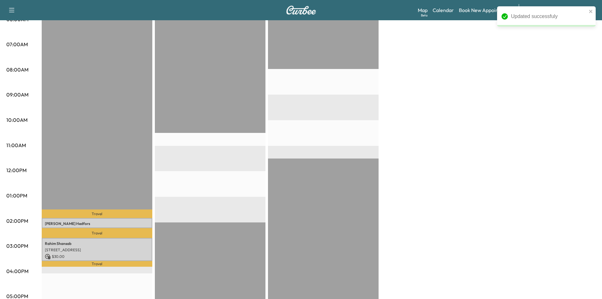
scroll to position [158, 0]
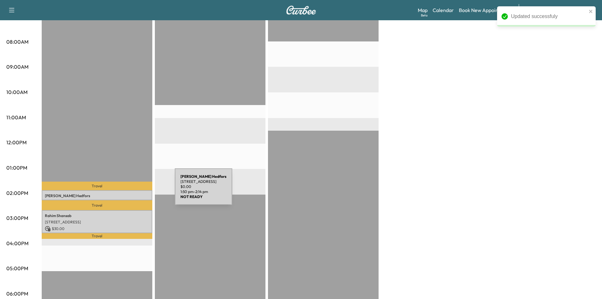
click at [128, 190] on div "[PERSON_NAME] [STREET_ADDRESS] $ 0.00 1:50 pm - 2:14 pm" at bounding box center [97, 195] width 111 height 10
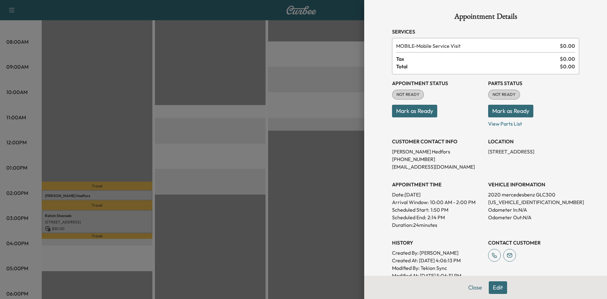
click at [319, 181] on div at bounding box center [303, 149] width 607 height 299
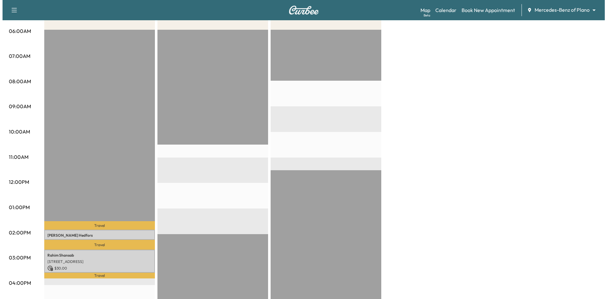
scroll to position [221, 0]
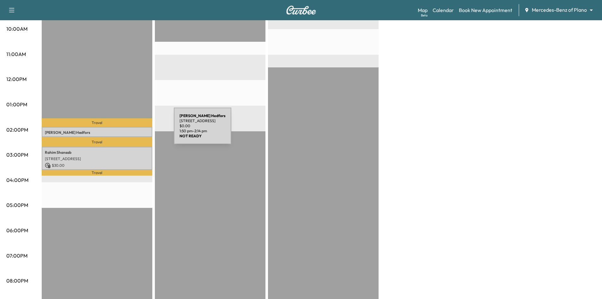
click at [126, 130] on p "[PERSON_NAME]" at bounding box center [97, 132] width 104 height 5
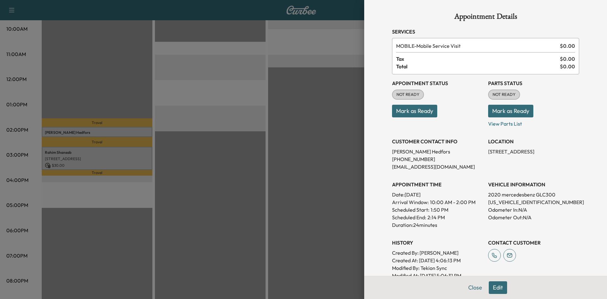
click at [417, 112] on button "Mark as Ready" at bounding box center [414, 111] width 45 height 13
